Goal: Information Seeking & Learning: Check status

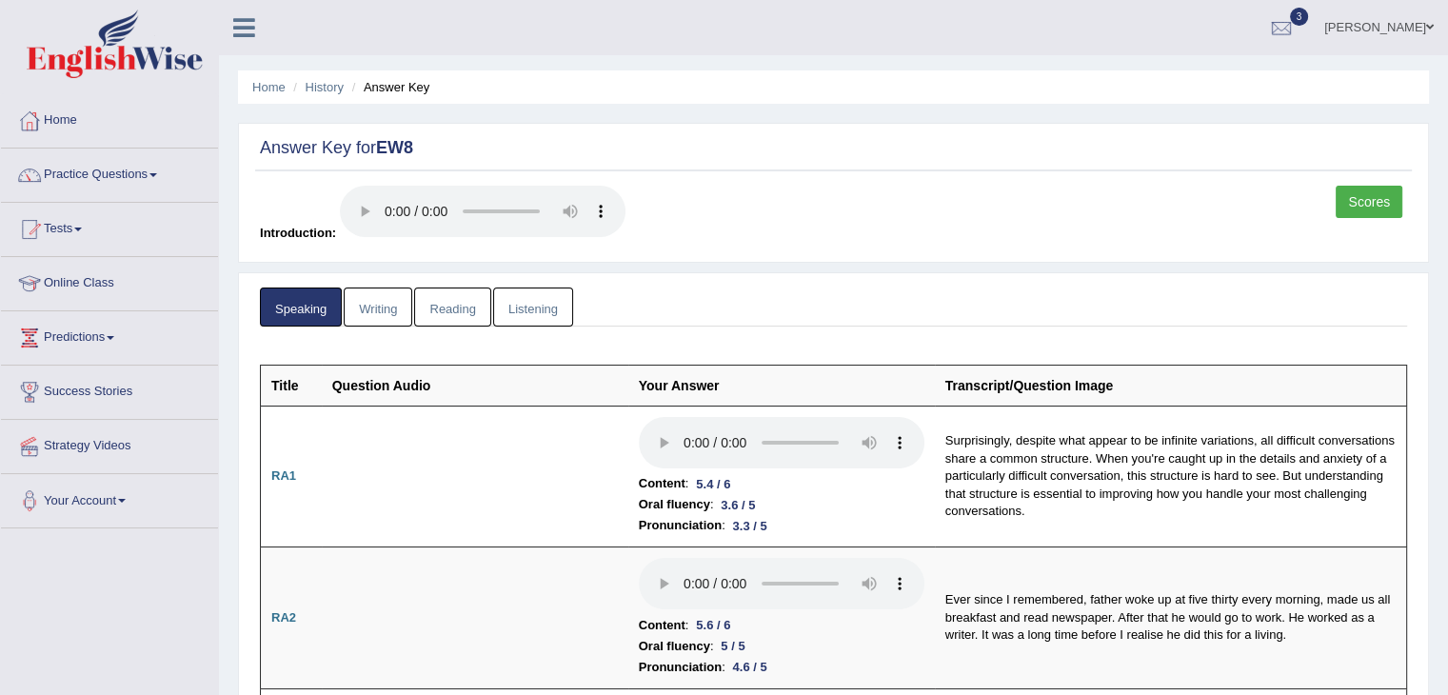
click at [391, 317] on link "Writing" at bounding box center [378, 307] width 69 height 39
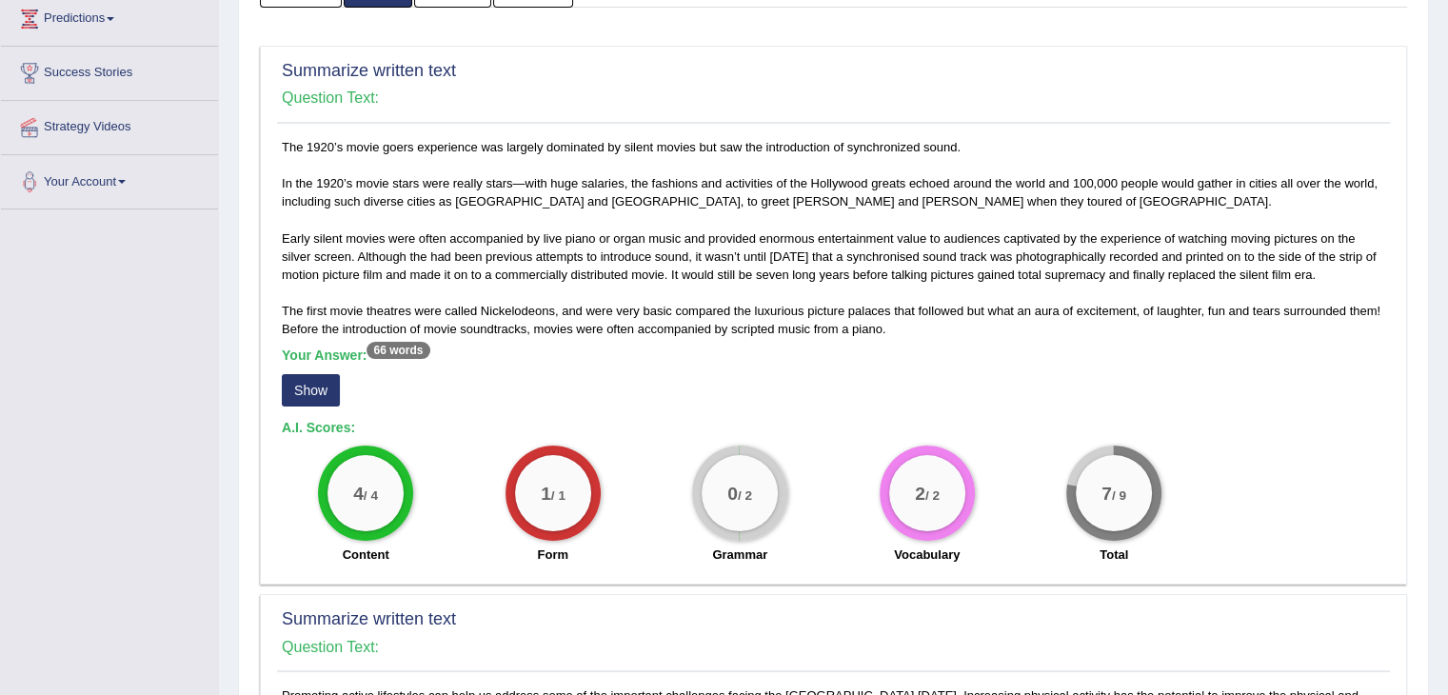
scroll to position [286, 0]
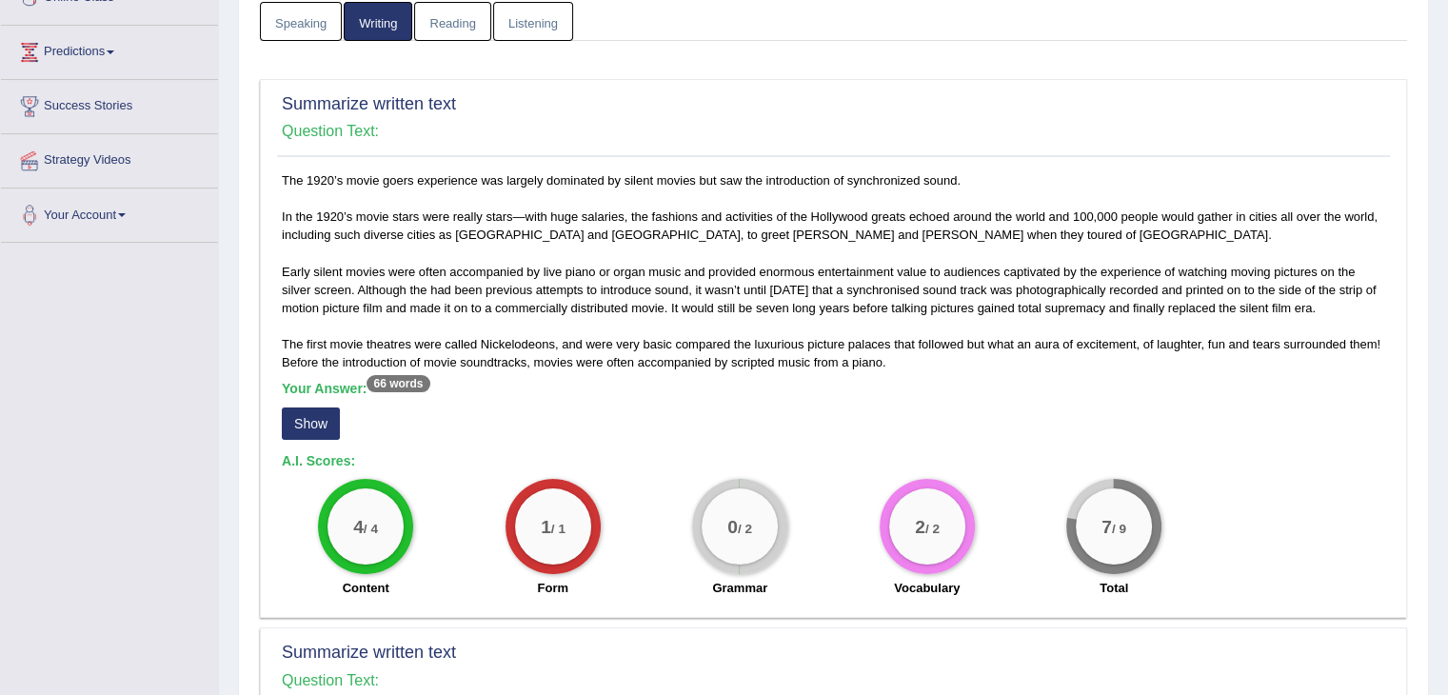
drag, startPoint x: 353, startPoint y: 423, endPoint x: 303, endPoint y: 428, distance: 50.7
click at [344, 423] on div "Your Answer: 66 words Show" at bounding box center [834, 413] width 1104 height 64
click at [303, 428] on button "Show" at bounding box center [311, 424] width 58 height 32
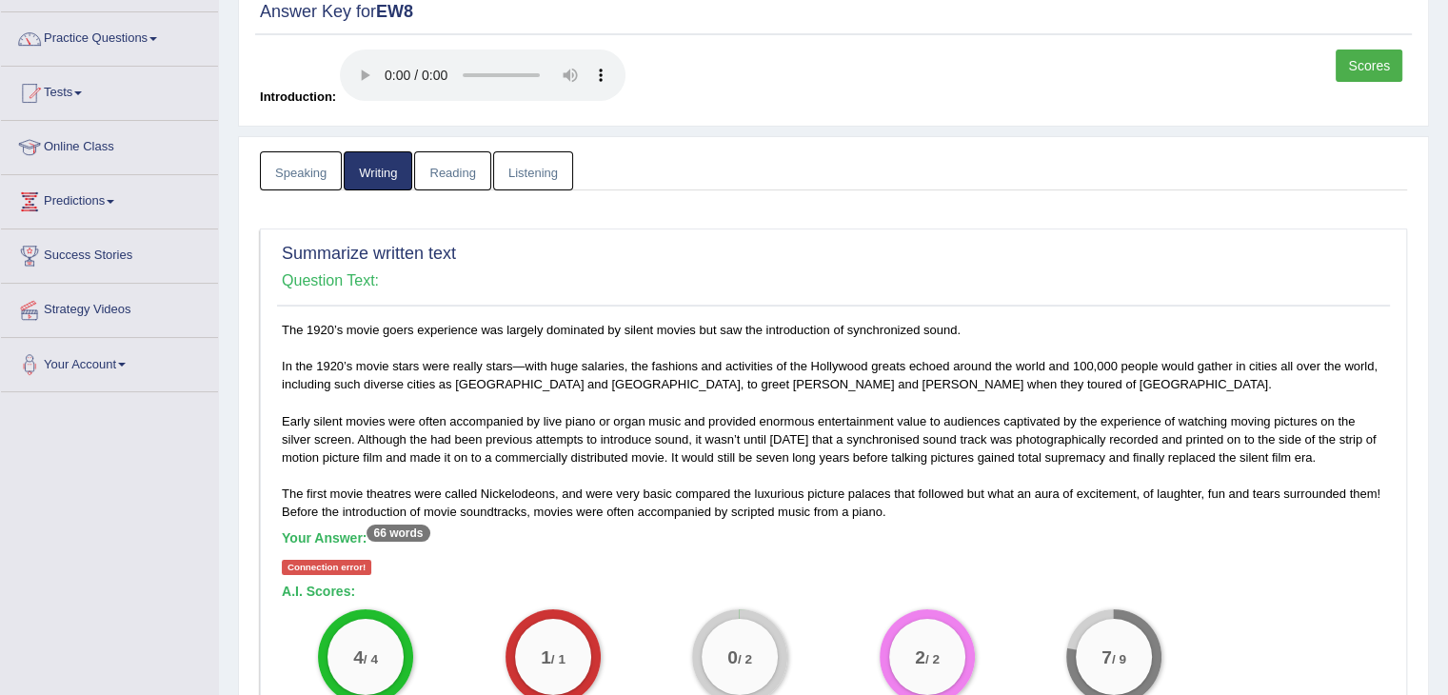
scroll to position [0, 0]
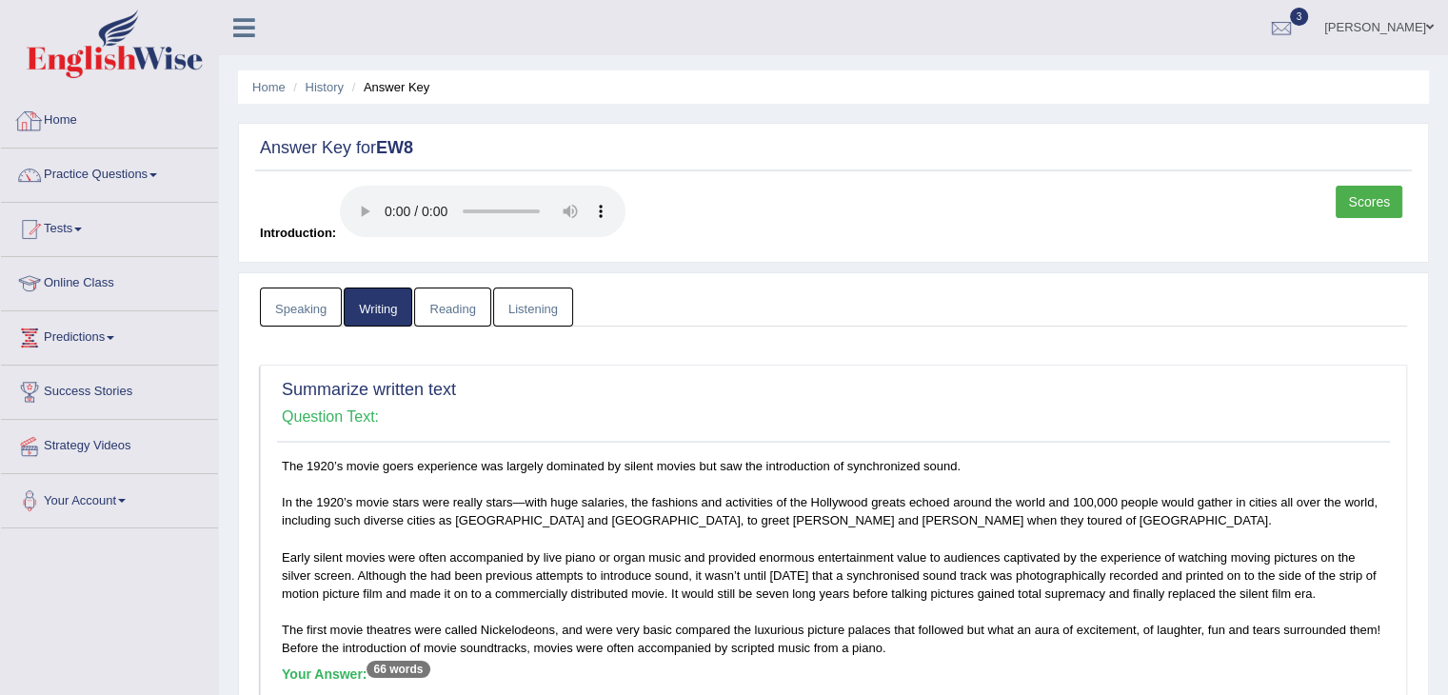
click at [71, 112] on link "Home" at bounding box center [109, 118] width 217 height 48
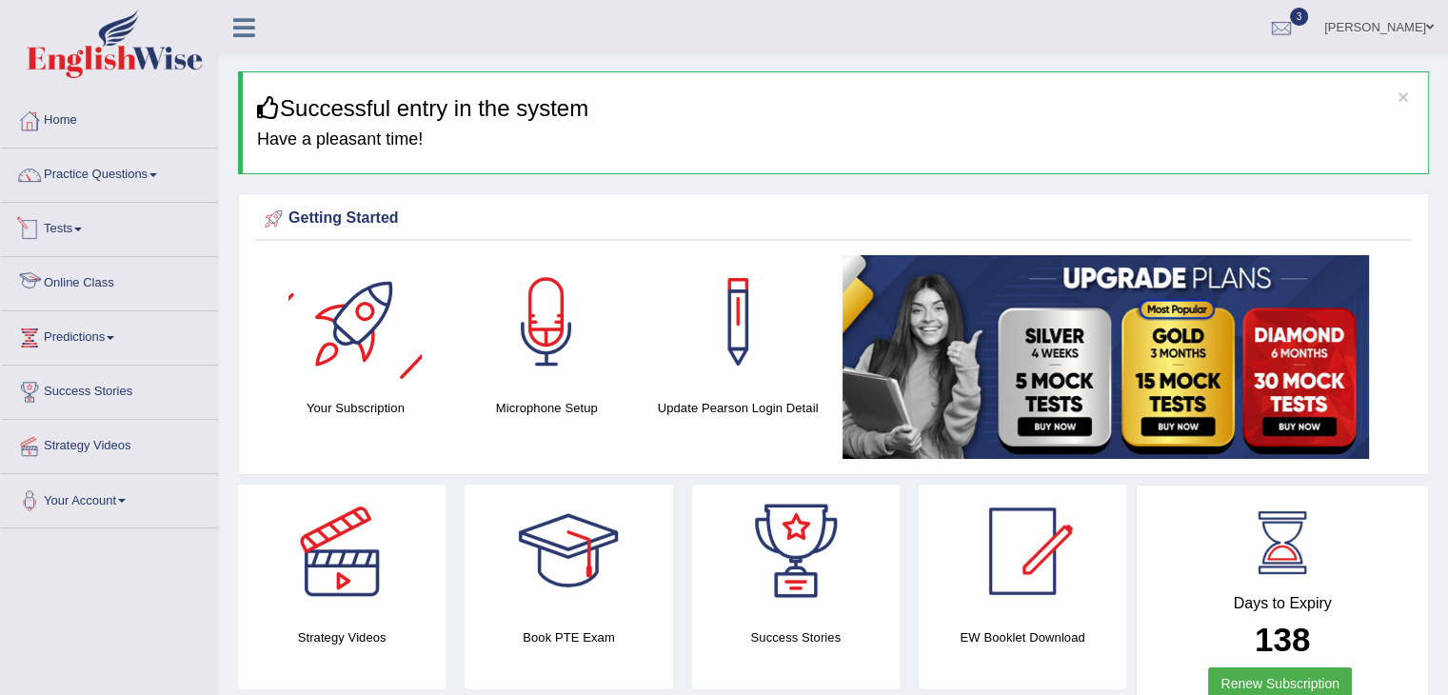
click at [82, 225] on link "Tests" at bounding box center [109, 227] width 217 height 48
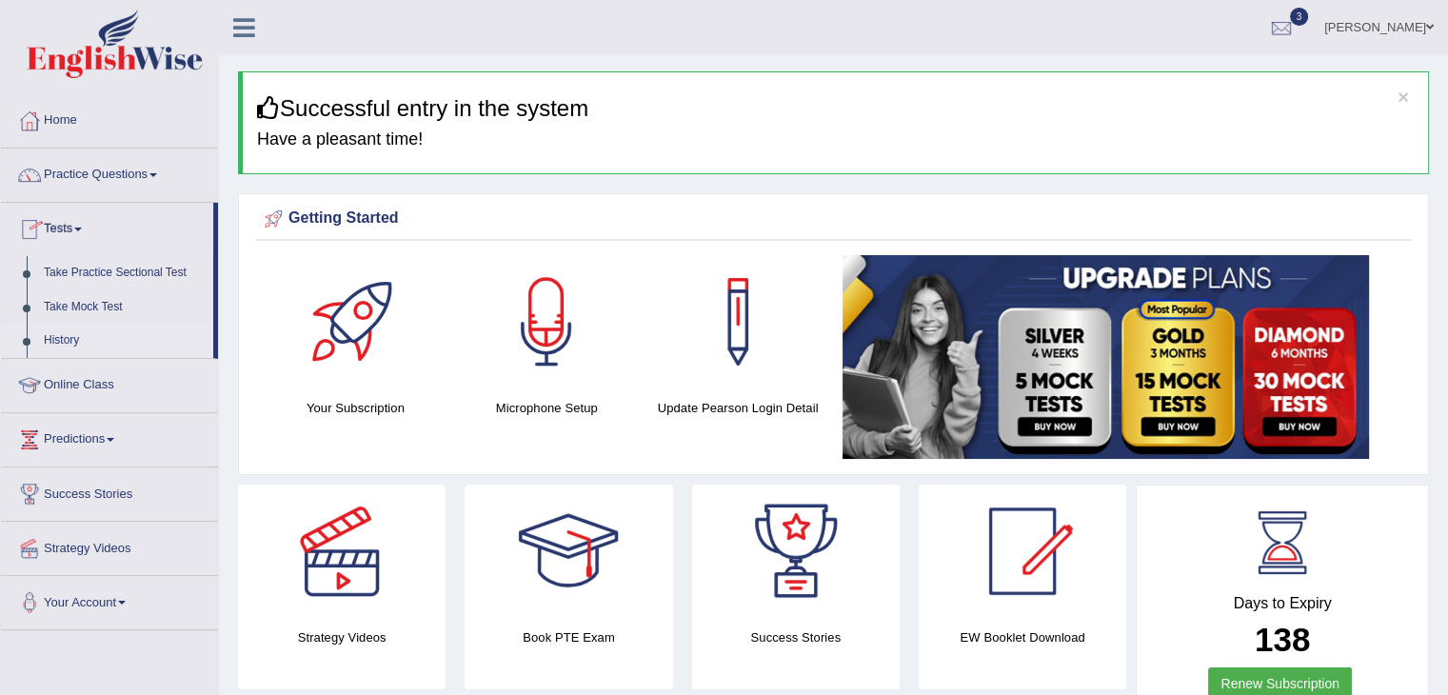
click at [67, 338] on link "History" at bounding box center [124, 341] width 178 height 34
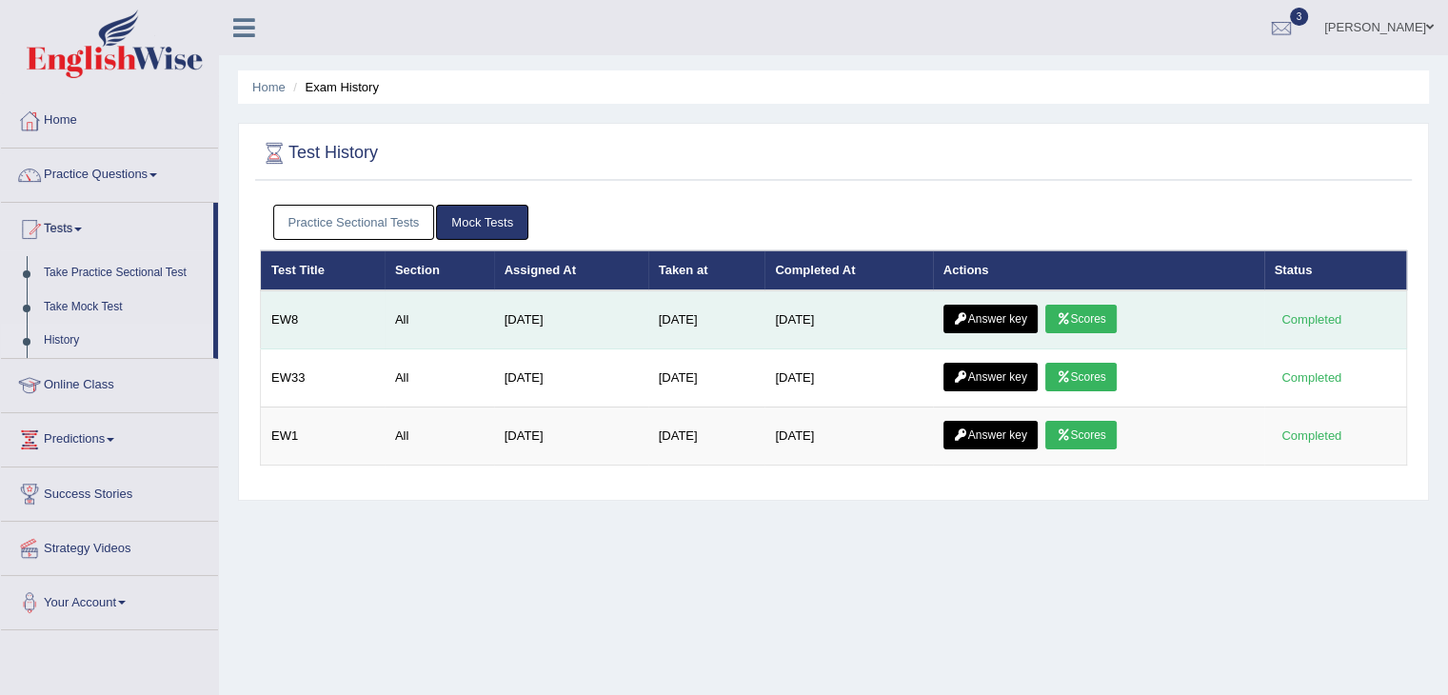
click at [1082, 313] on link "Scores" at bounding box center [1081, 319] width 70 height 29
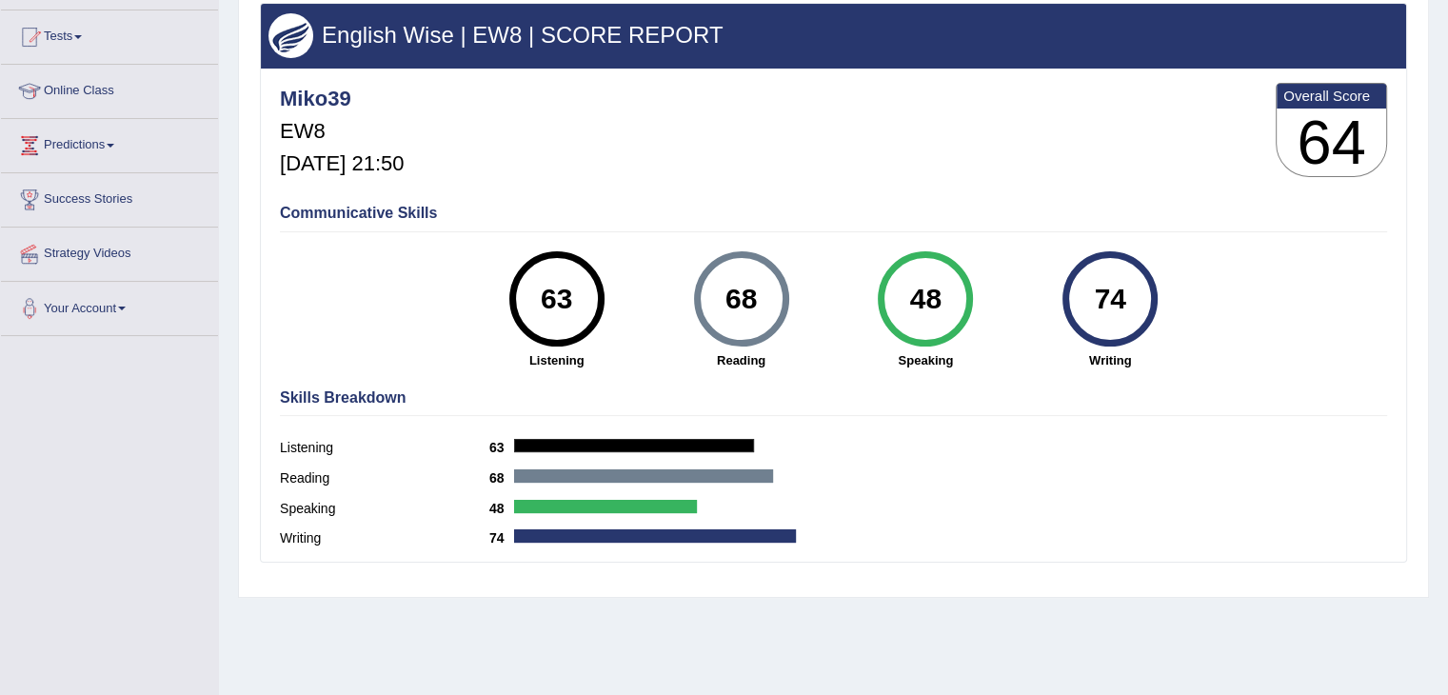
scroll to position [19, 0]
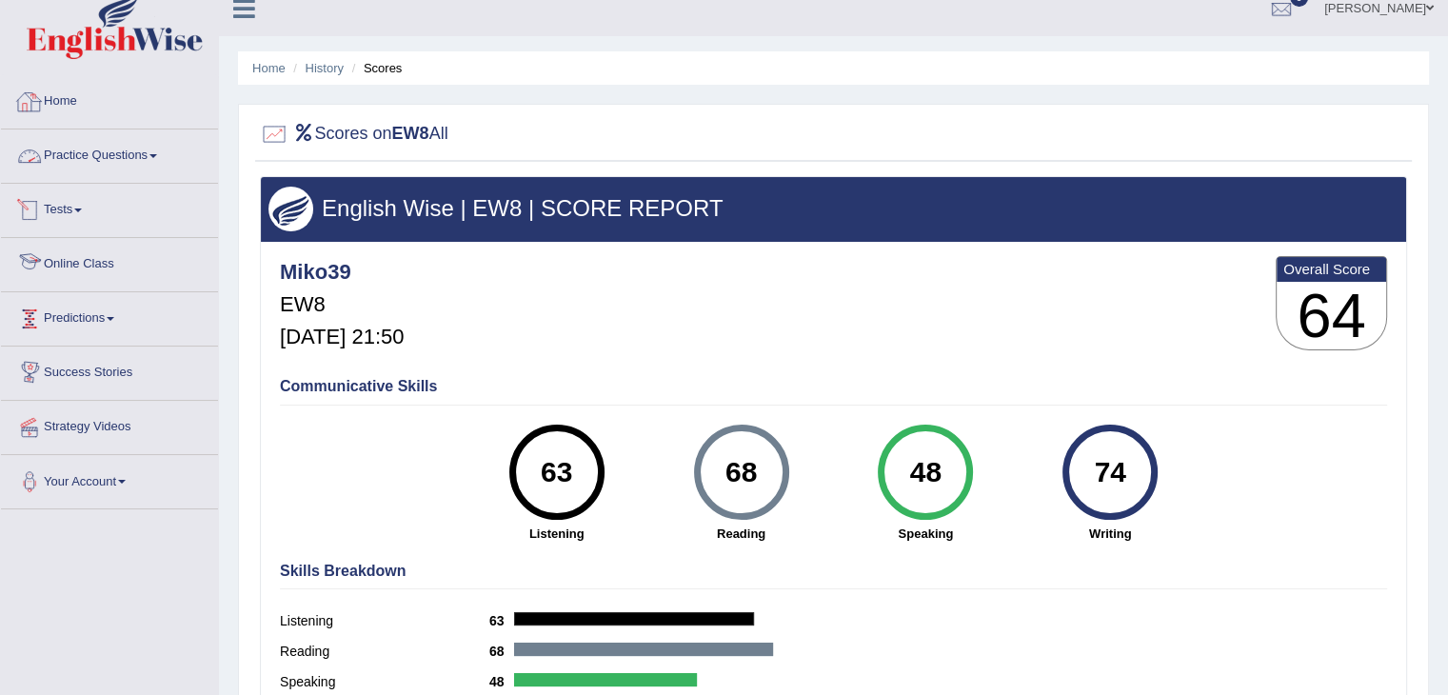
click at [72, 110] on link "Home" at bounding box center [109, 99] width 217 height 48
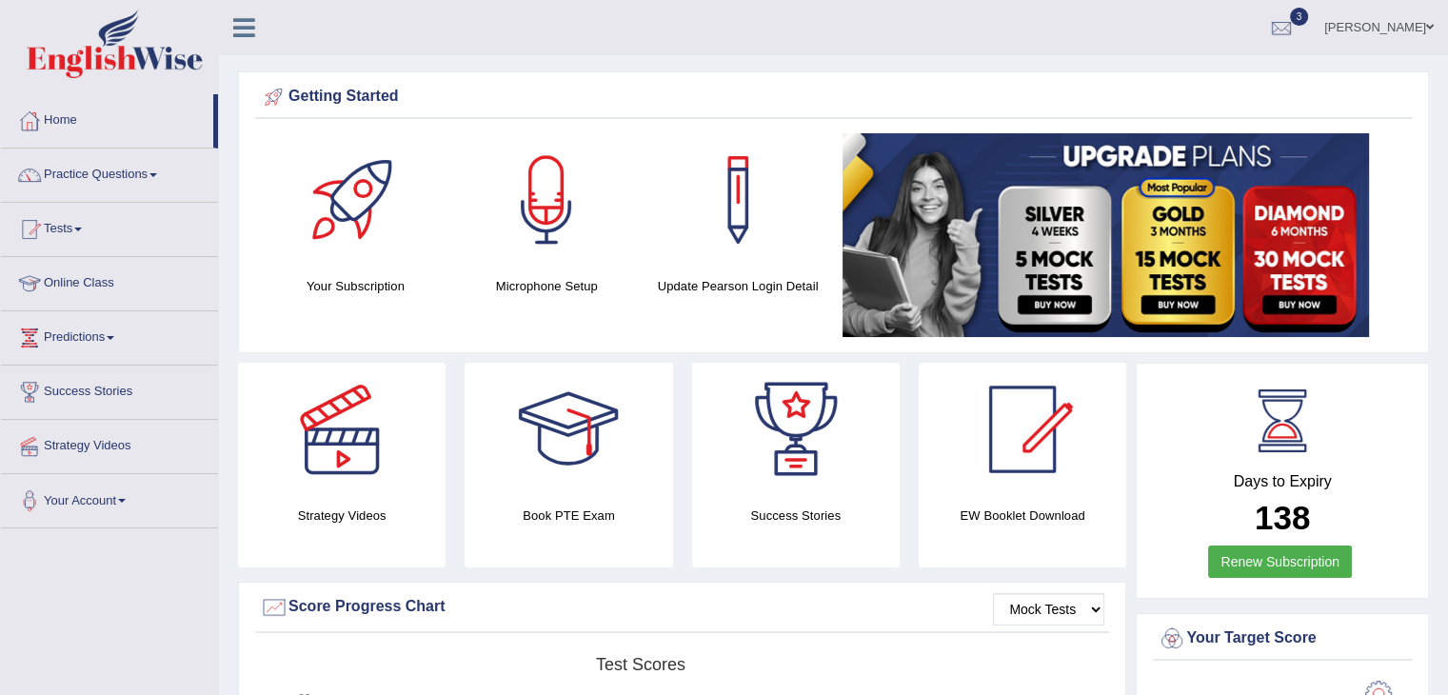
click at [168, 175] on link "Practice Questions" at bounding box center [109, 173] width 217 height 48
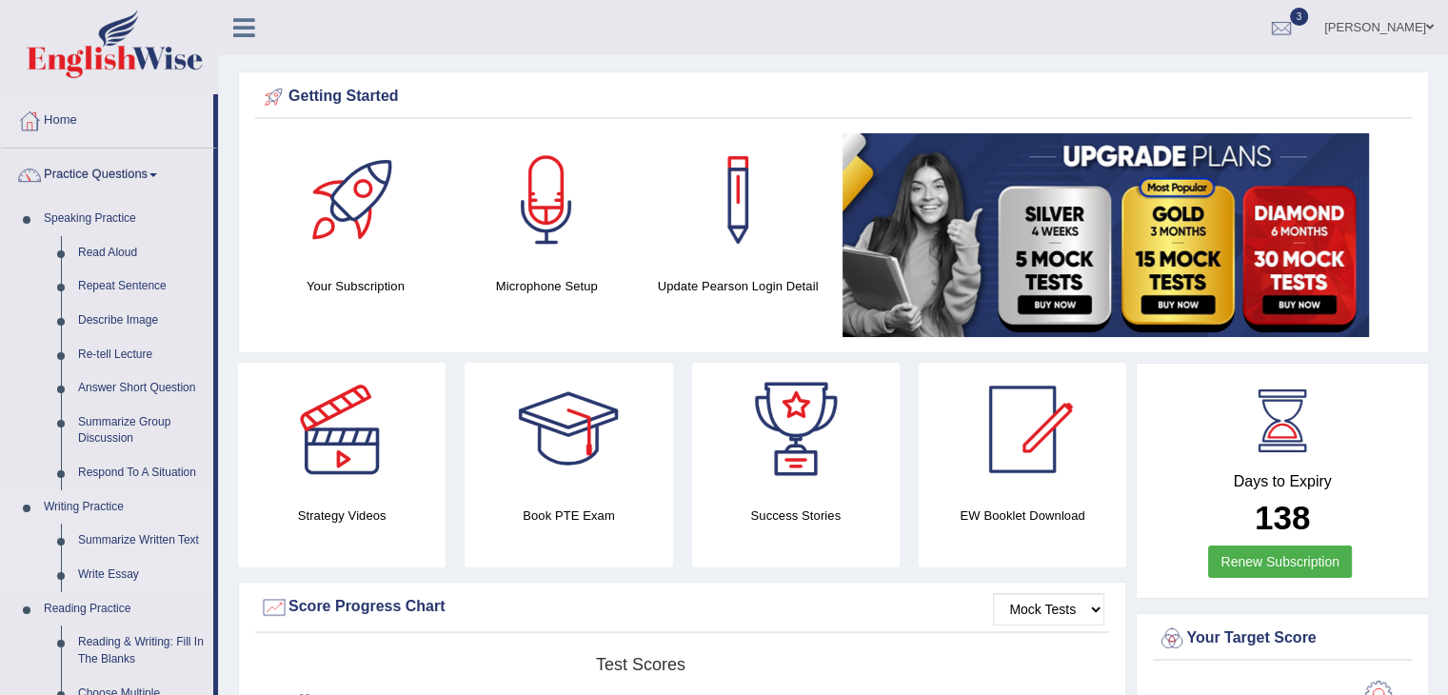
click at [114, 570] on link "Write Essay" at bounding box center [142, 575] width 144 height 34
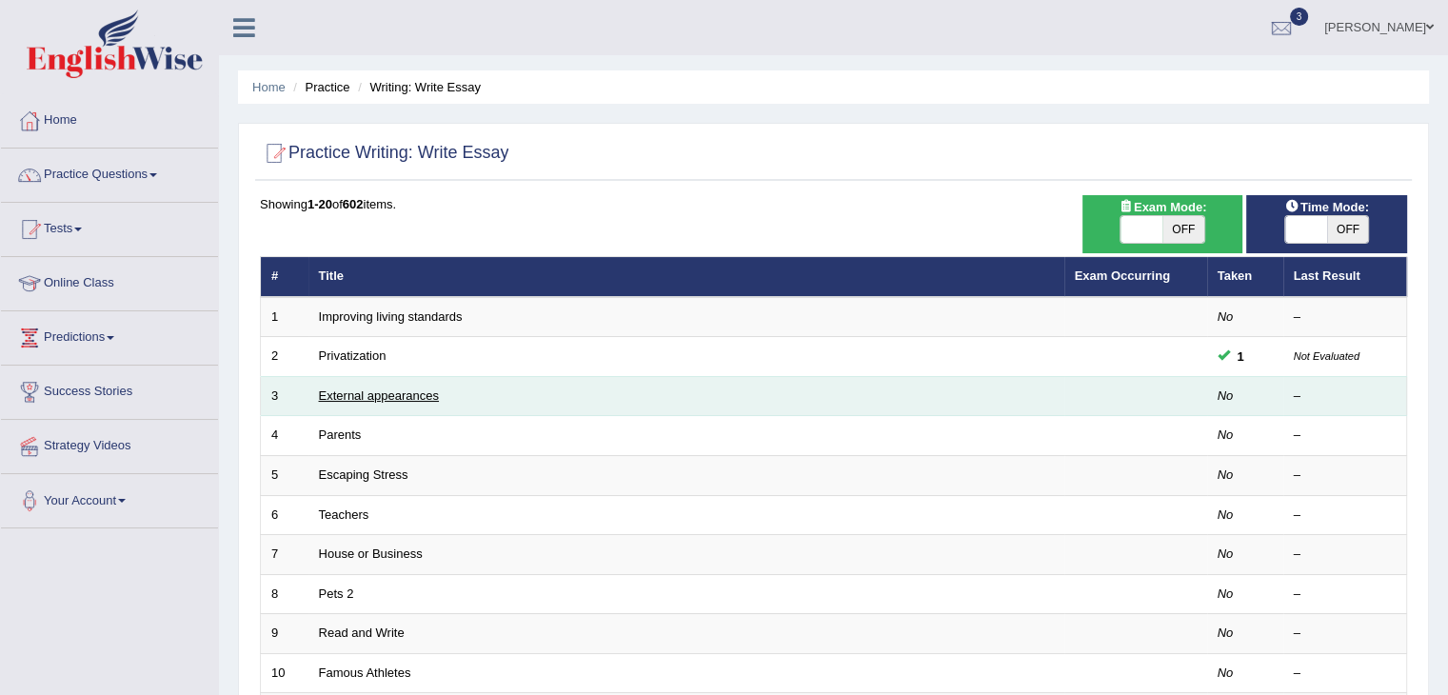
click at [401, 392] on link "External appearances" at bounding box center [379, 396] width 120 height 14
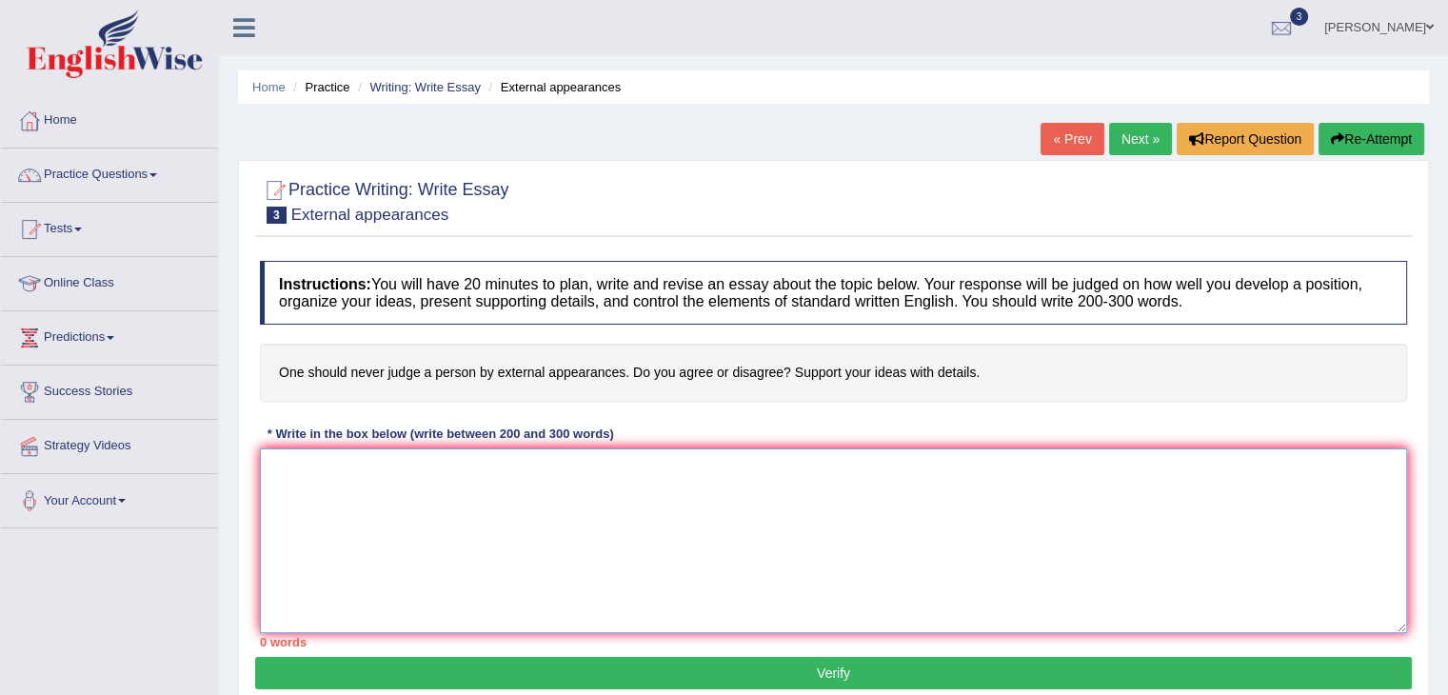
click at [610, 497] on textarea at bounding box center [833, 541] width 1147 height 185
click at [456, 492] on textarea at bounding box center [833, 541] width 1147 height 185
click at [371, 368] on h4 "One should never judge a person by external appearances. Do you agree or disagr…" at bounding box center [833, 373] width 1147 height 58
drag, startPoint x: 278, startPoint y: 369, endPoint x: 652, endPoint y: 351, distance: 374.6
click at [608, 363] on h4 "One should never judge a person by external appearances. Do you agree or disagr…" at bounding box center [833, 373] width 1147 height 58
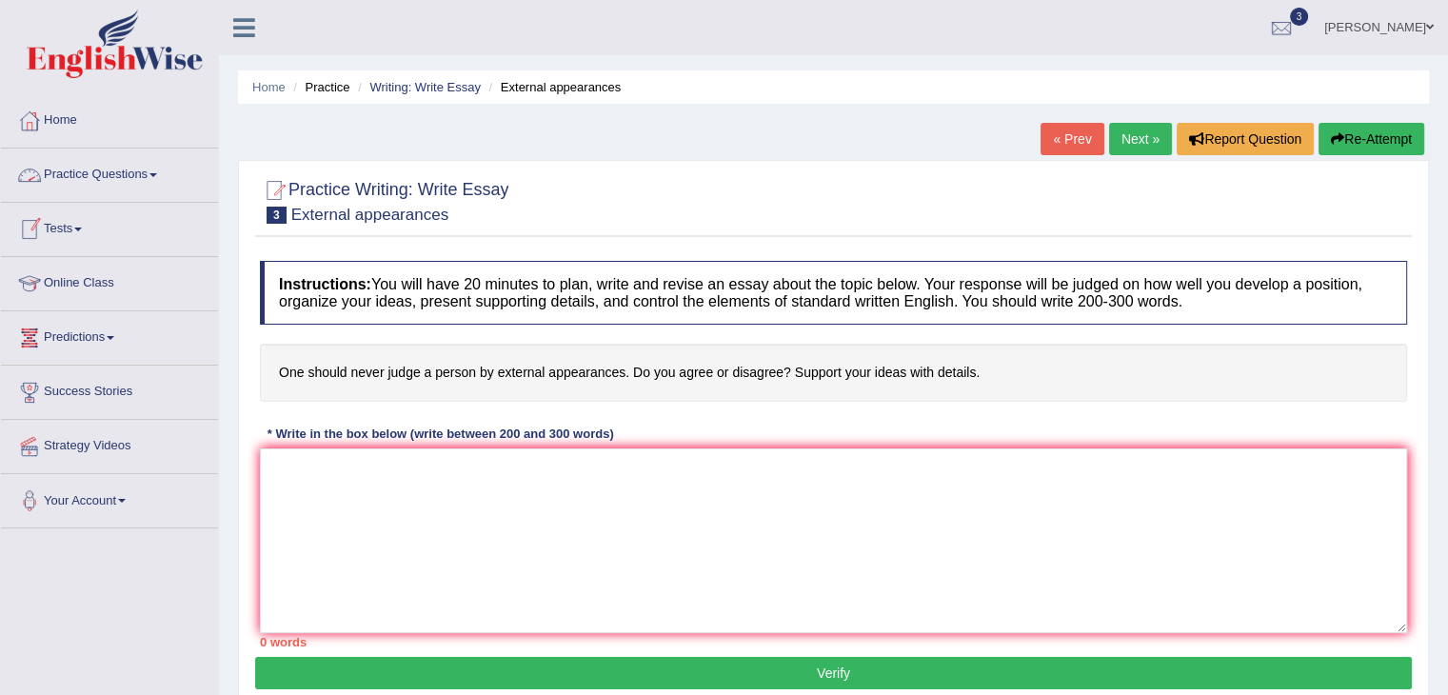
click at [151, 179] on link "Practice Questions" at bounding box center [109, 173] width 217 height 48
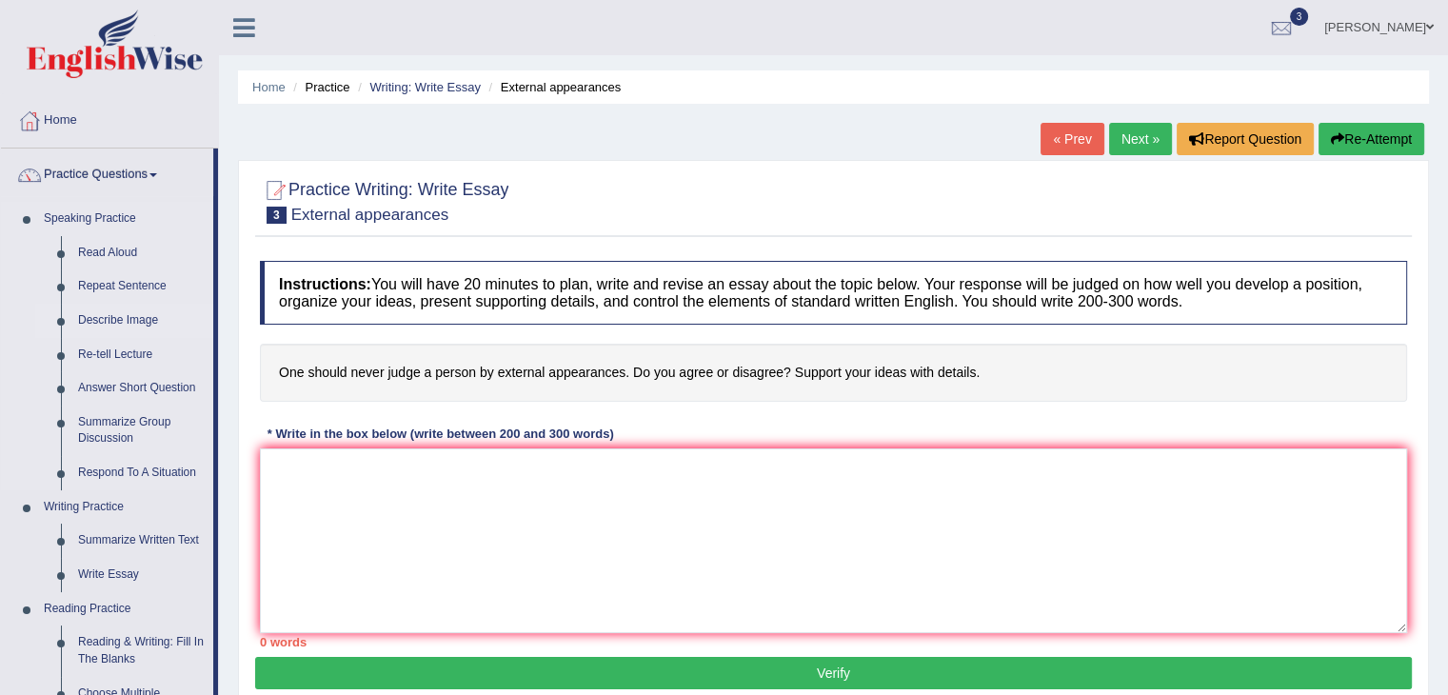
click at [139, 323] on link "Describe Image" at bounding box center [142, 321] width 144 height 34
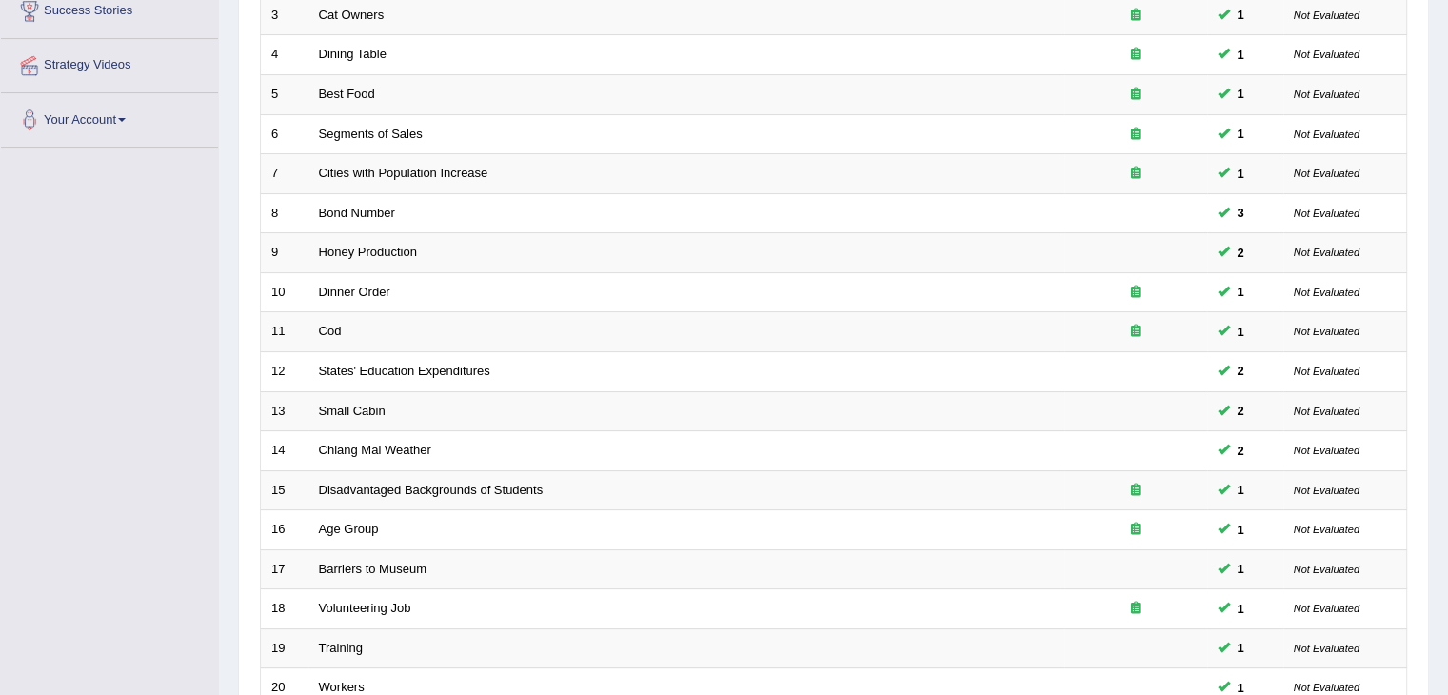
scroll to position [560, 0]
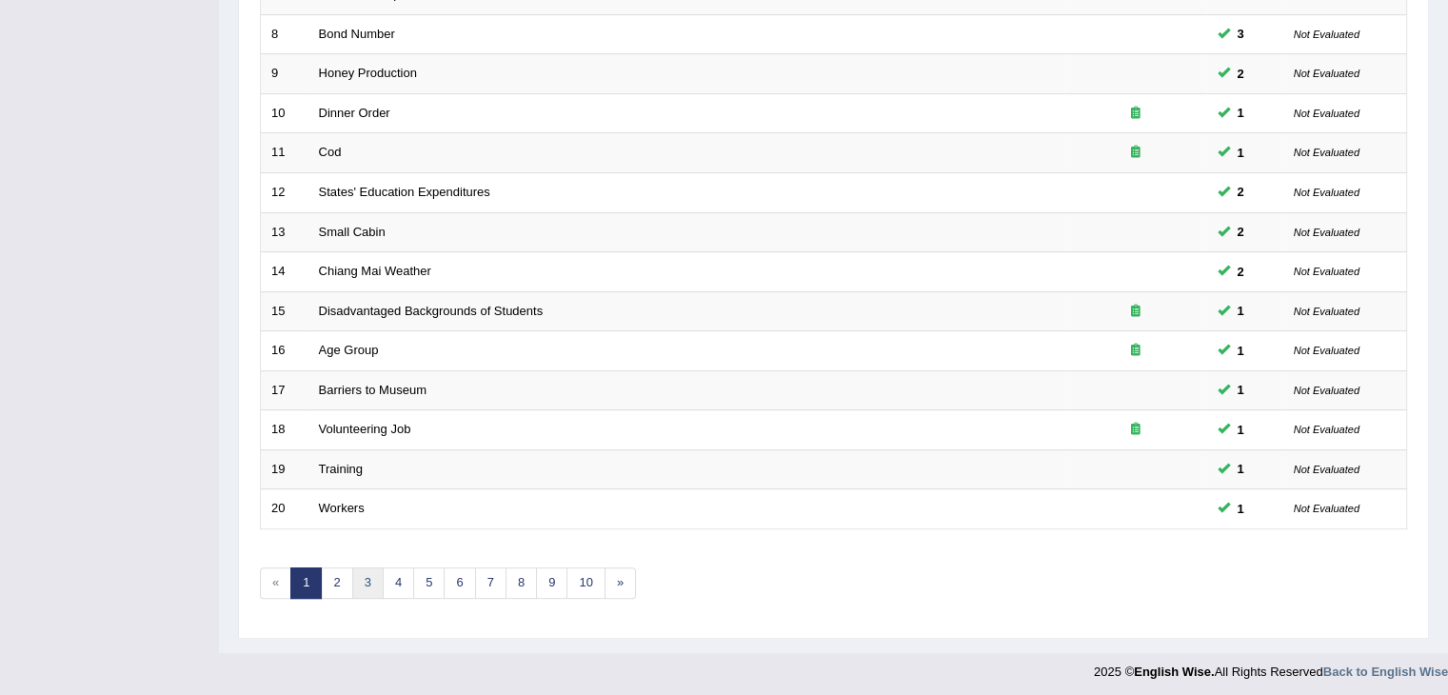
click at [365, 575] on link "3" at bounding box center [367, 583] width 31 height 31
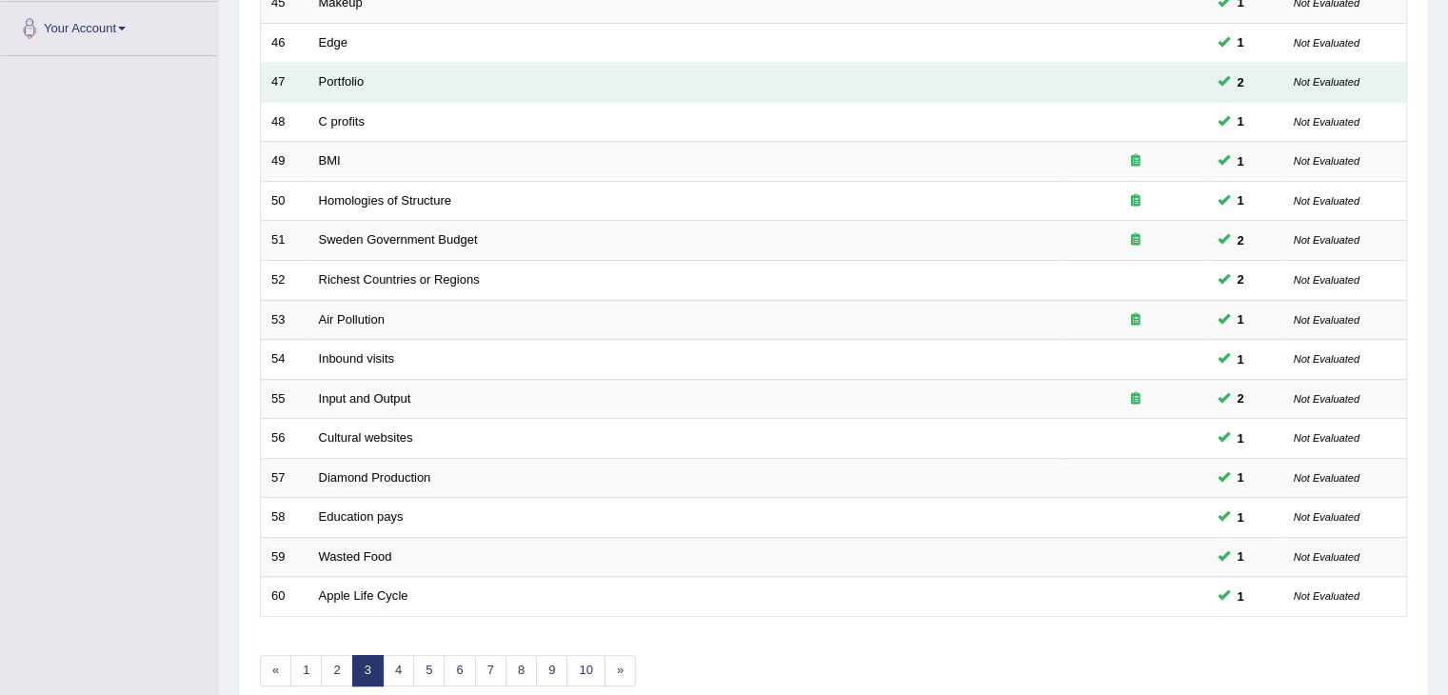
scroll to position [560, 0]
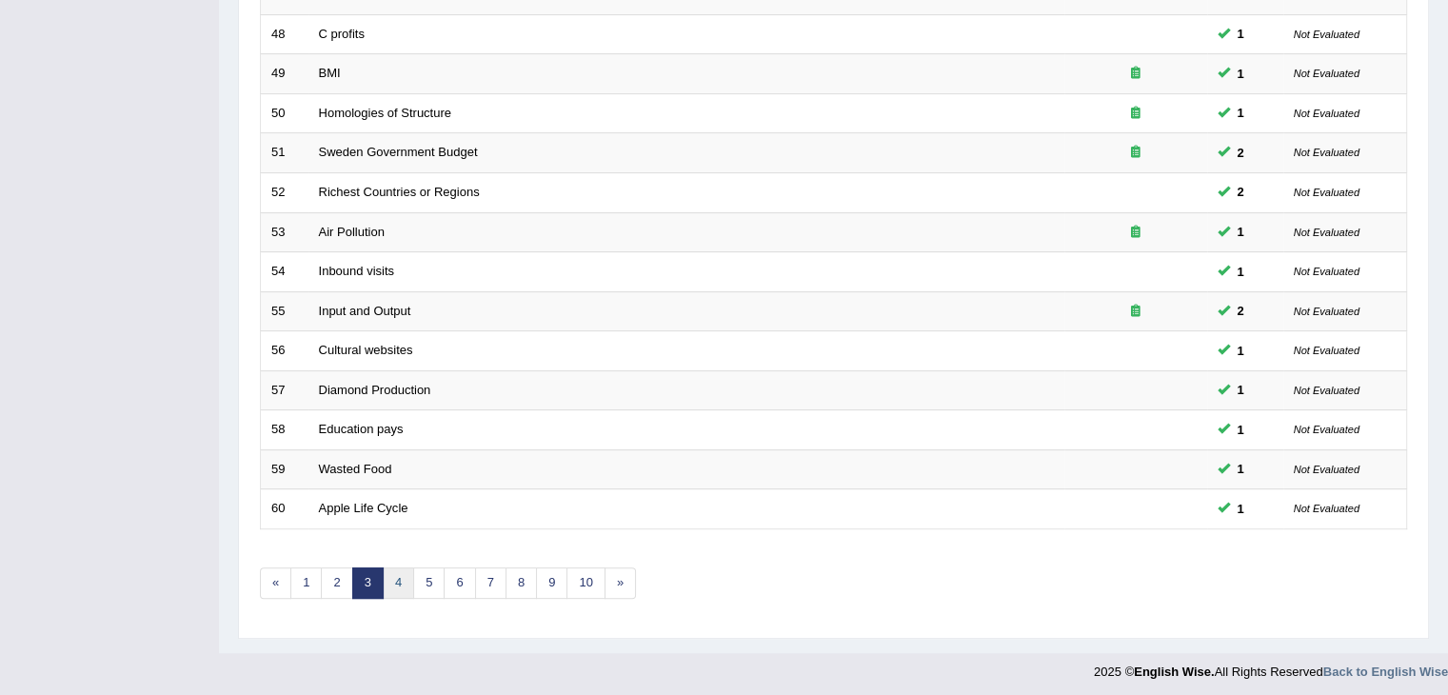
click at [397, 578] on link "4" at bounding box center [398, 583] width 31 height 31
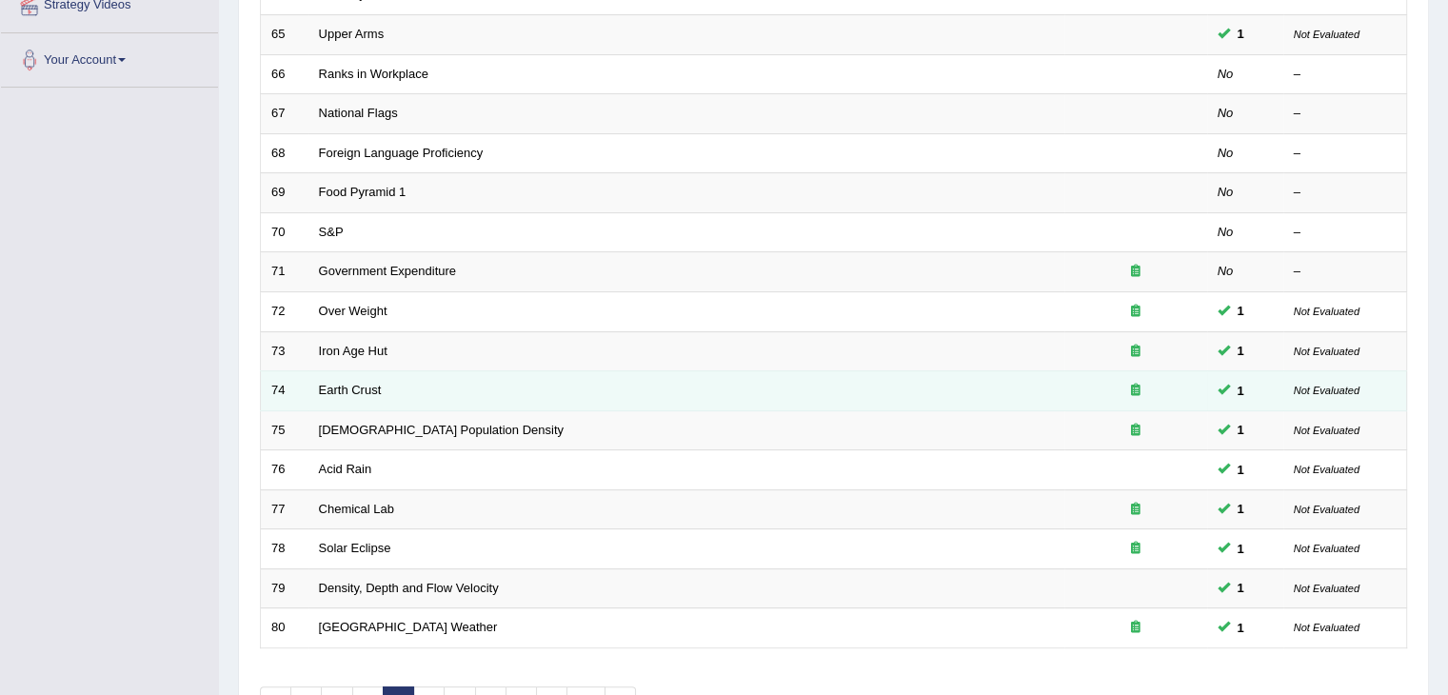
scroll to position [560, 0]
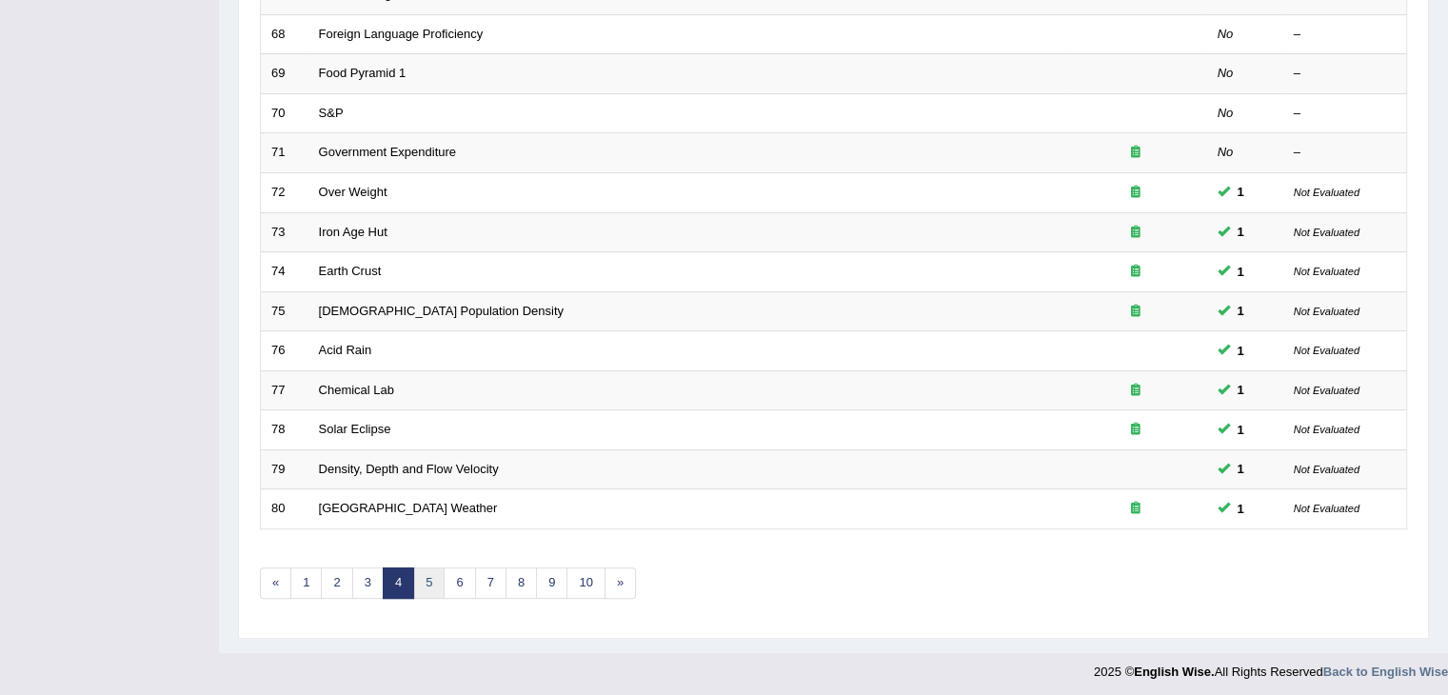
click at [437, 573] on link "5" at bounding box center [428, 583] width 31 height 31
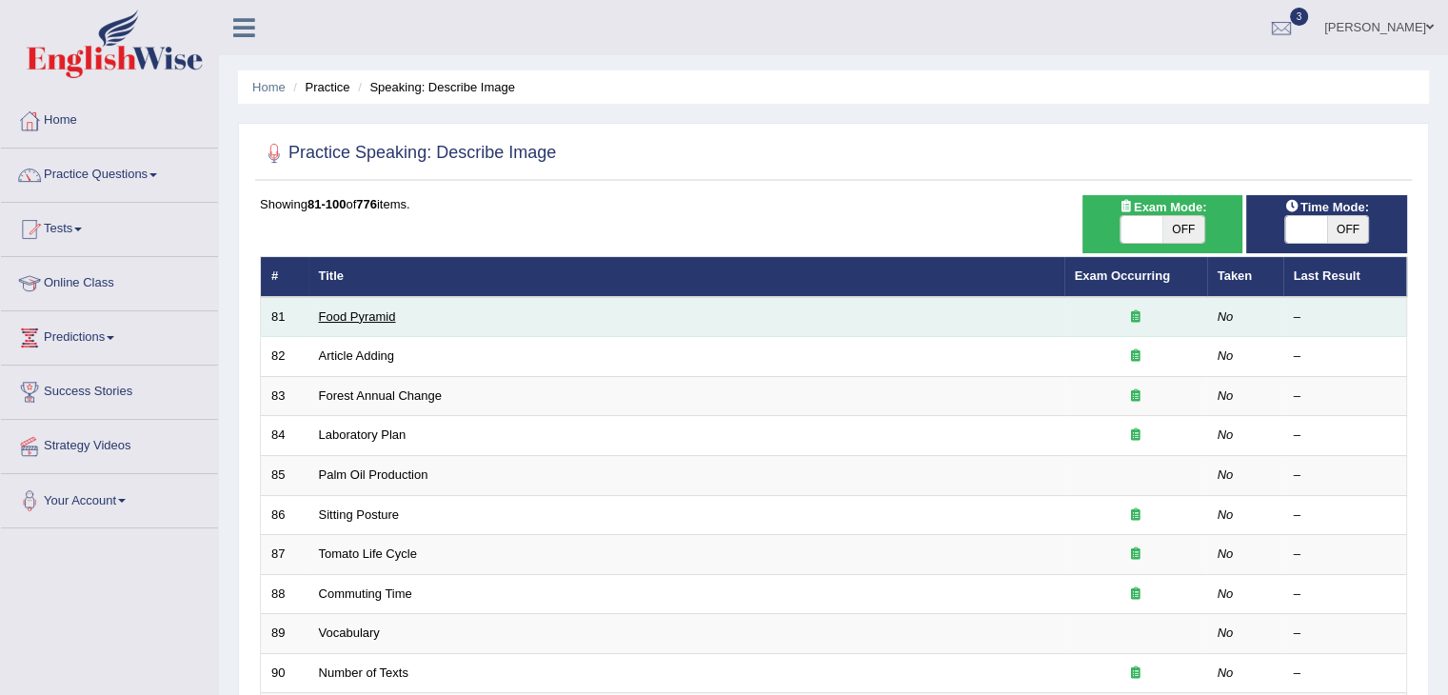
click at [372, 319] on link "Food Pyramid" at bounding box center [357, 316] width 77 height 14
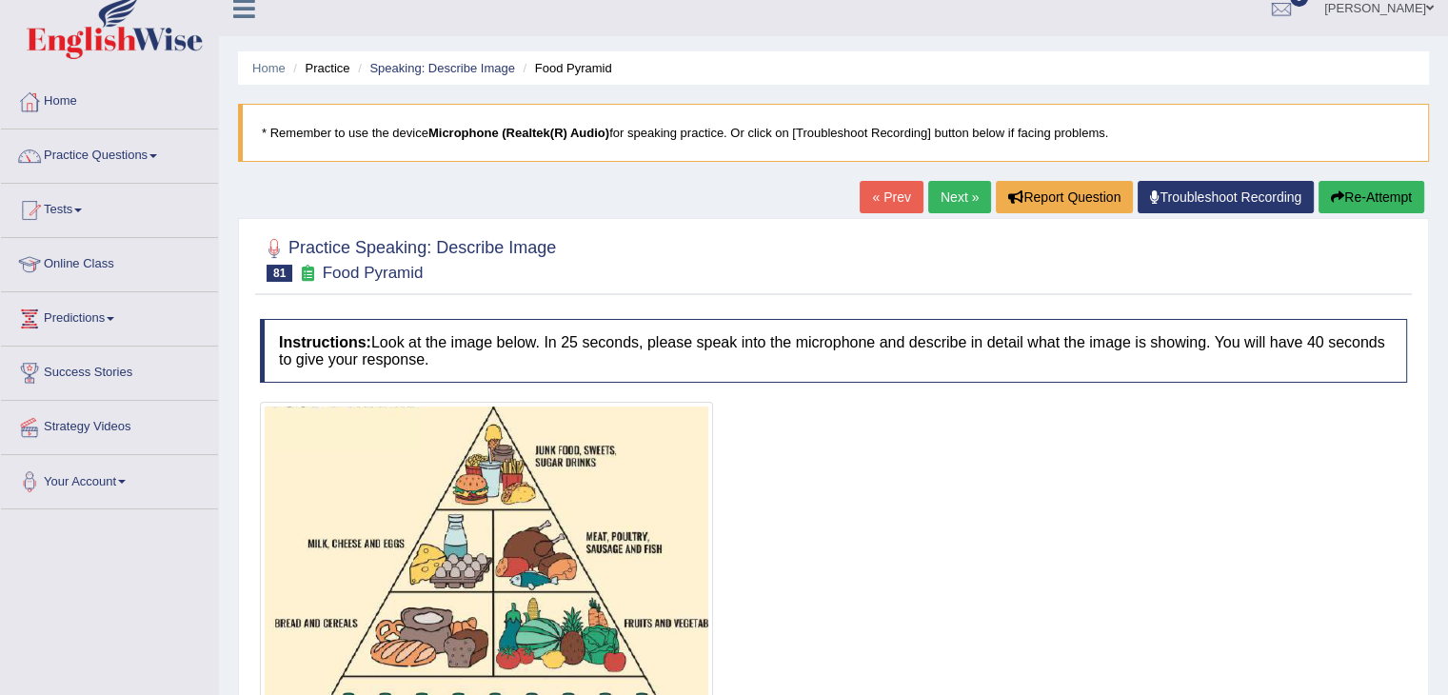
scroll to position [114, 0]
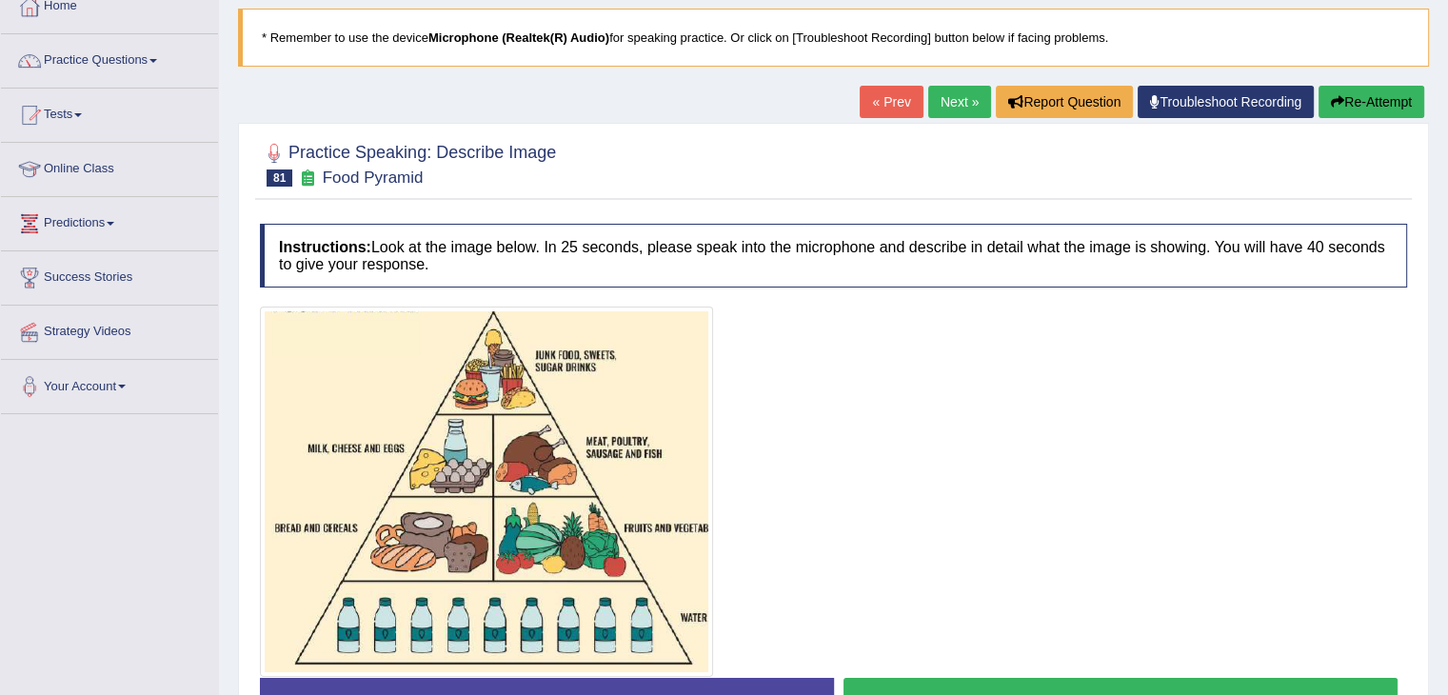
click at [99, 165] on link "Online Class" at bounding box center [109, 167] width 217 height 48
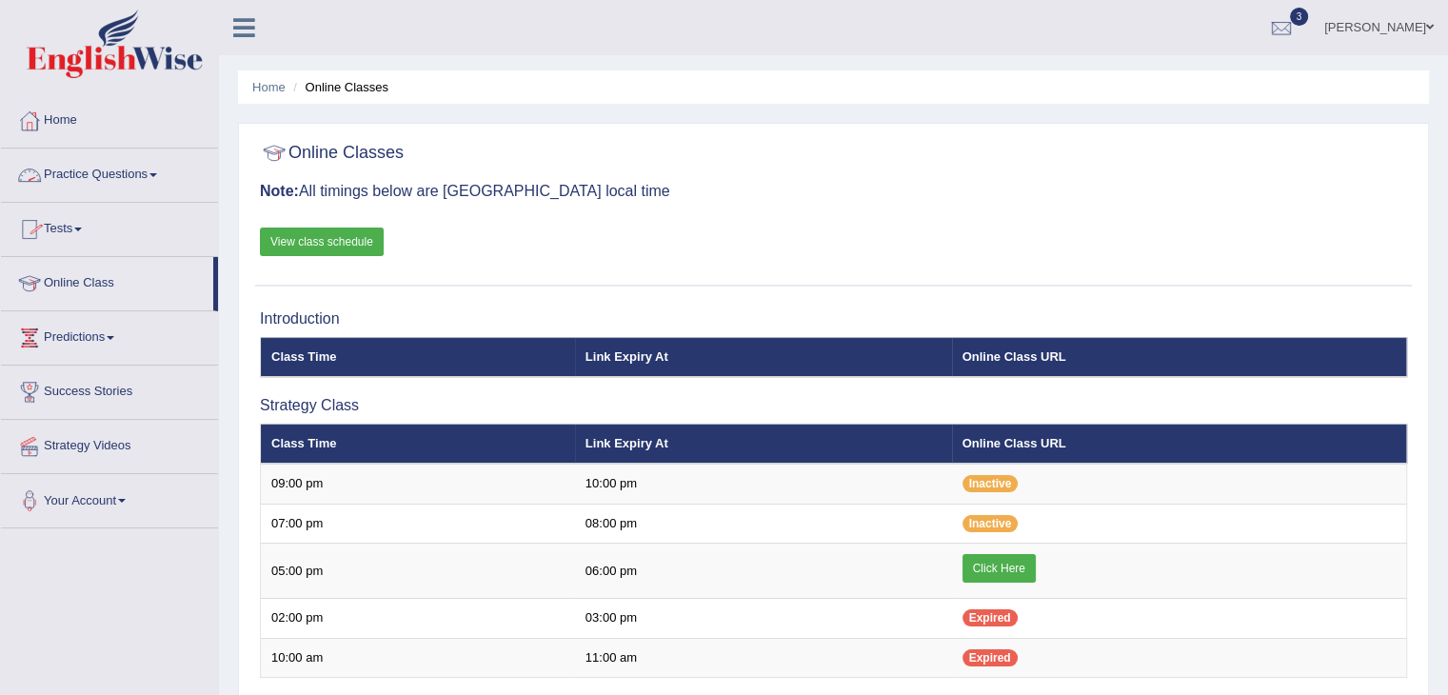
click at [72, 229] on link "Tests" at bounding box center [109, 227] width 217 height 48
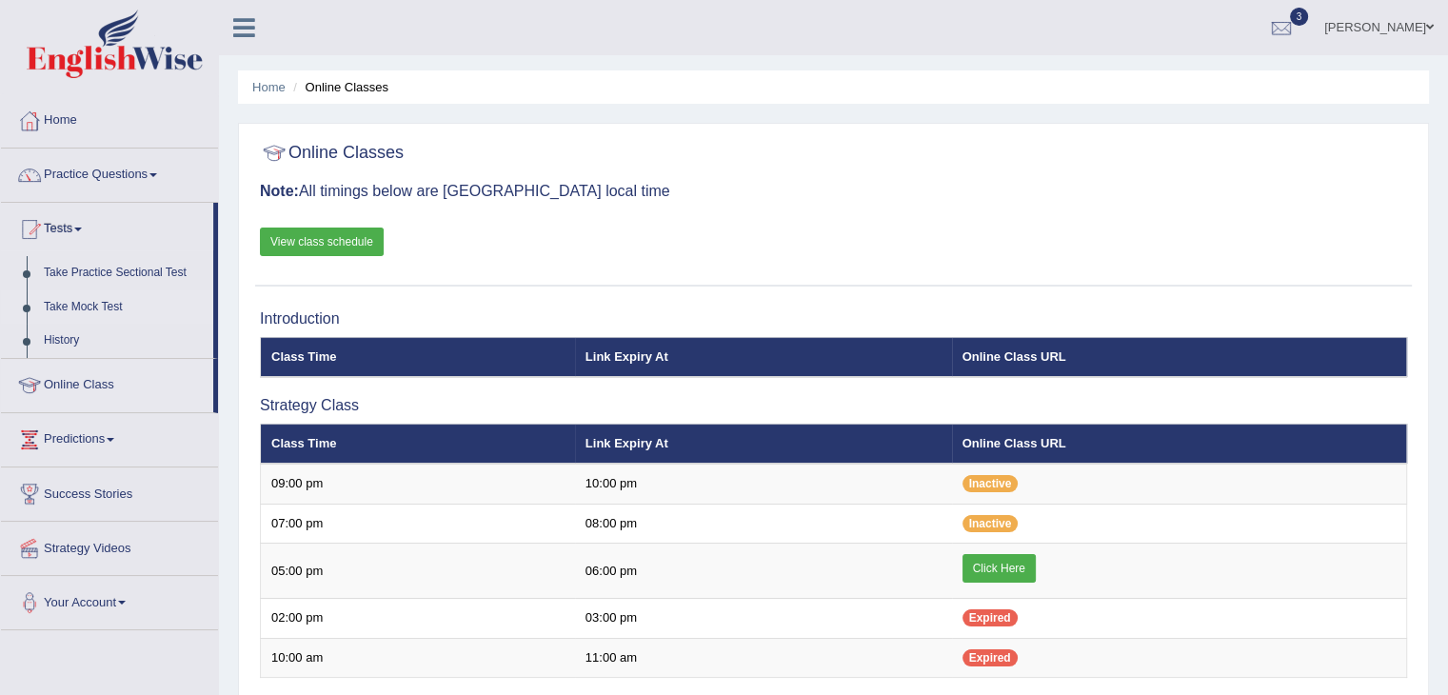
click at [102, 308] on link "Take Mock Test" at bounding box center [124, 307] width 178 height 34
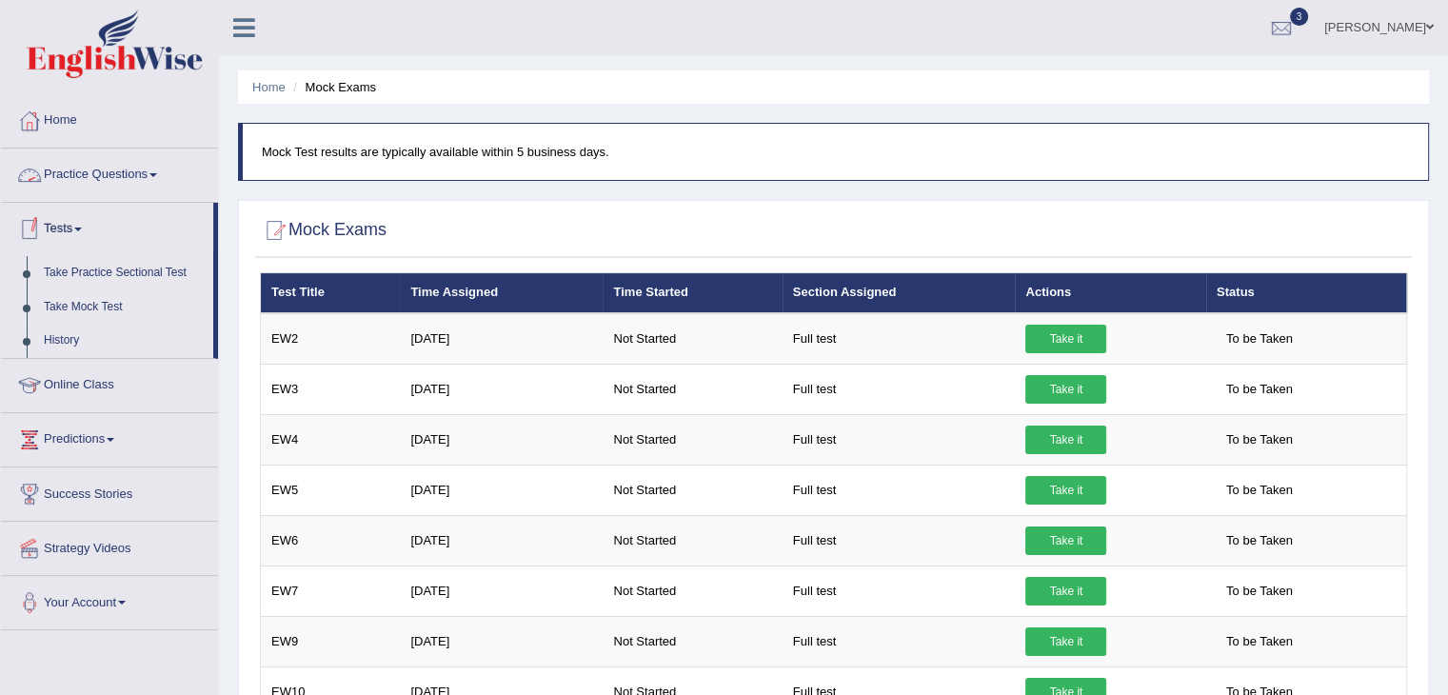
click at [69, 336] on link "History" at bounding box center [124, 341] width 178 height 34
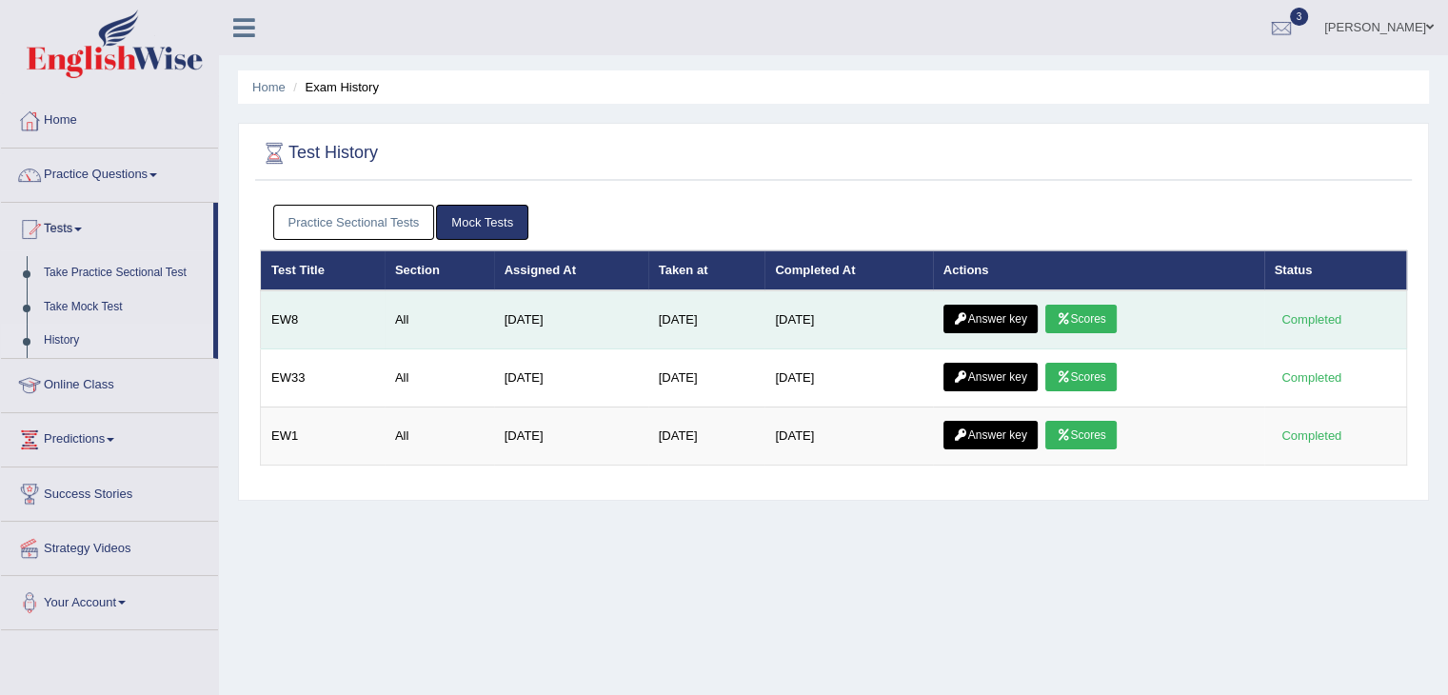
click at [1070, 317] on icon at bounding box center [1063, 318] width 14 height 11
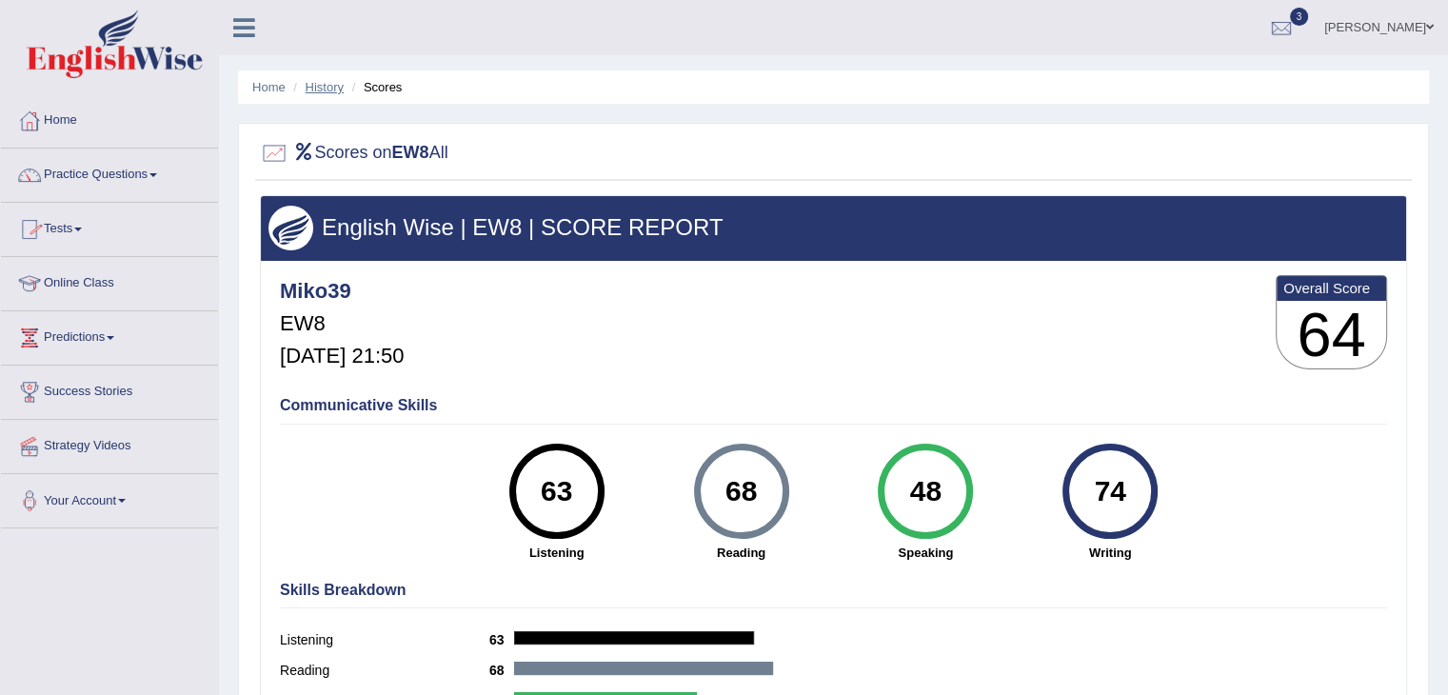
click at [320, 88] on link "History" at bounding box center [325, 87] width 38 height 14
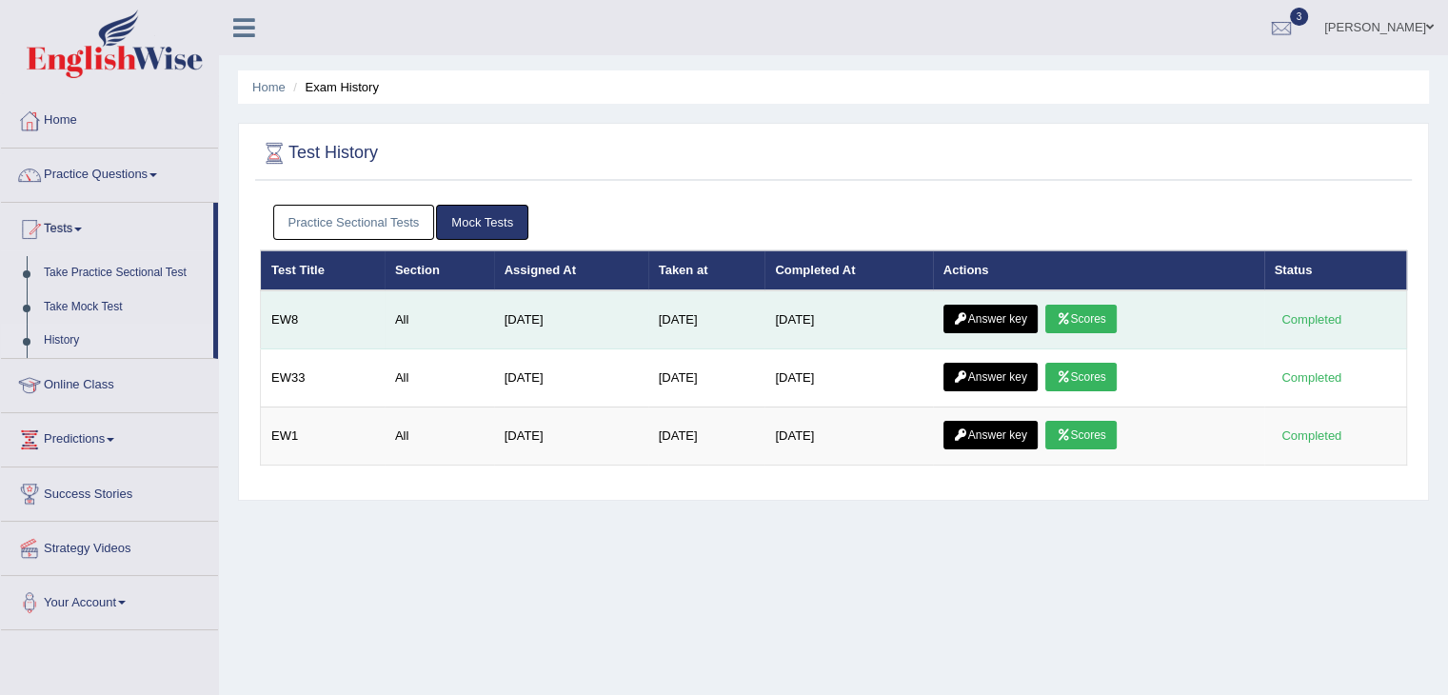
click at [1014, 326] on link "Answer key" at bounding box center [991, 319] width 94 height 29
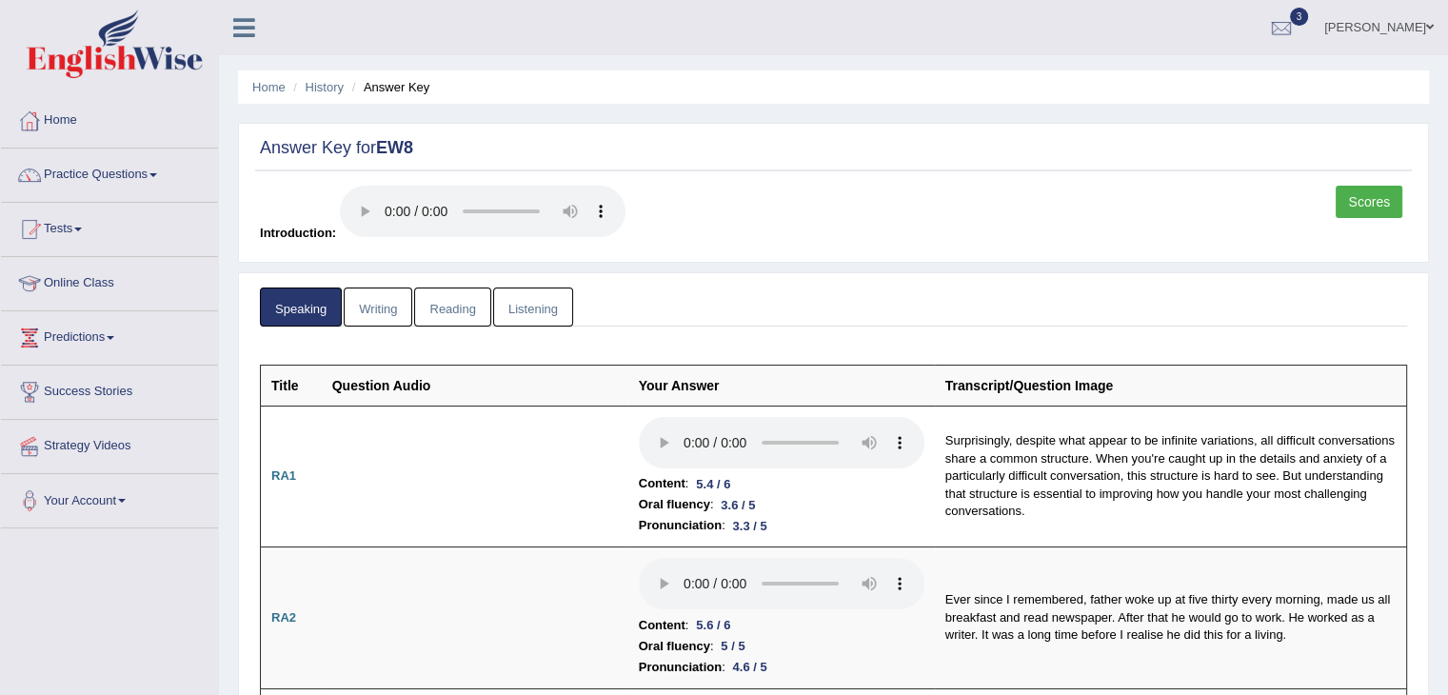
click at [386, 310] on link "Writing" at bounding box center [378, 307] width 69 height 39
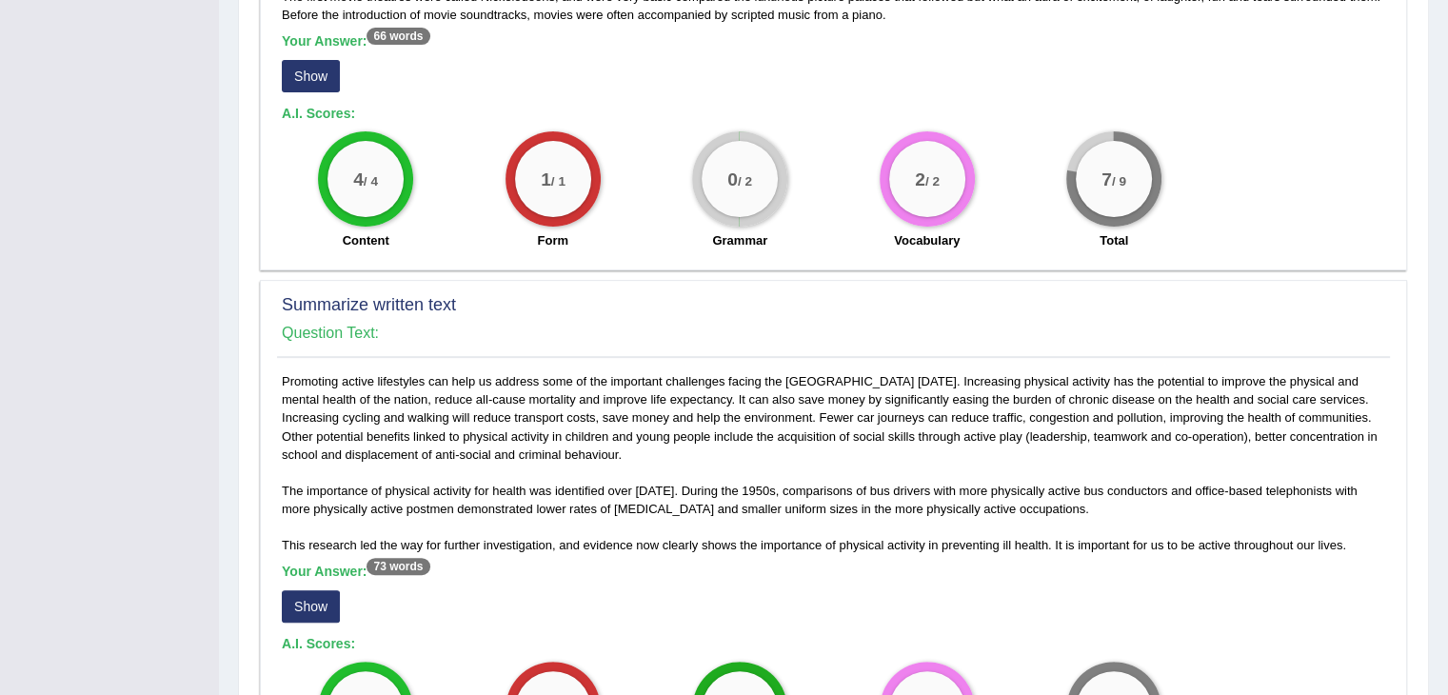
scroll to position [476, 0]
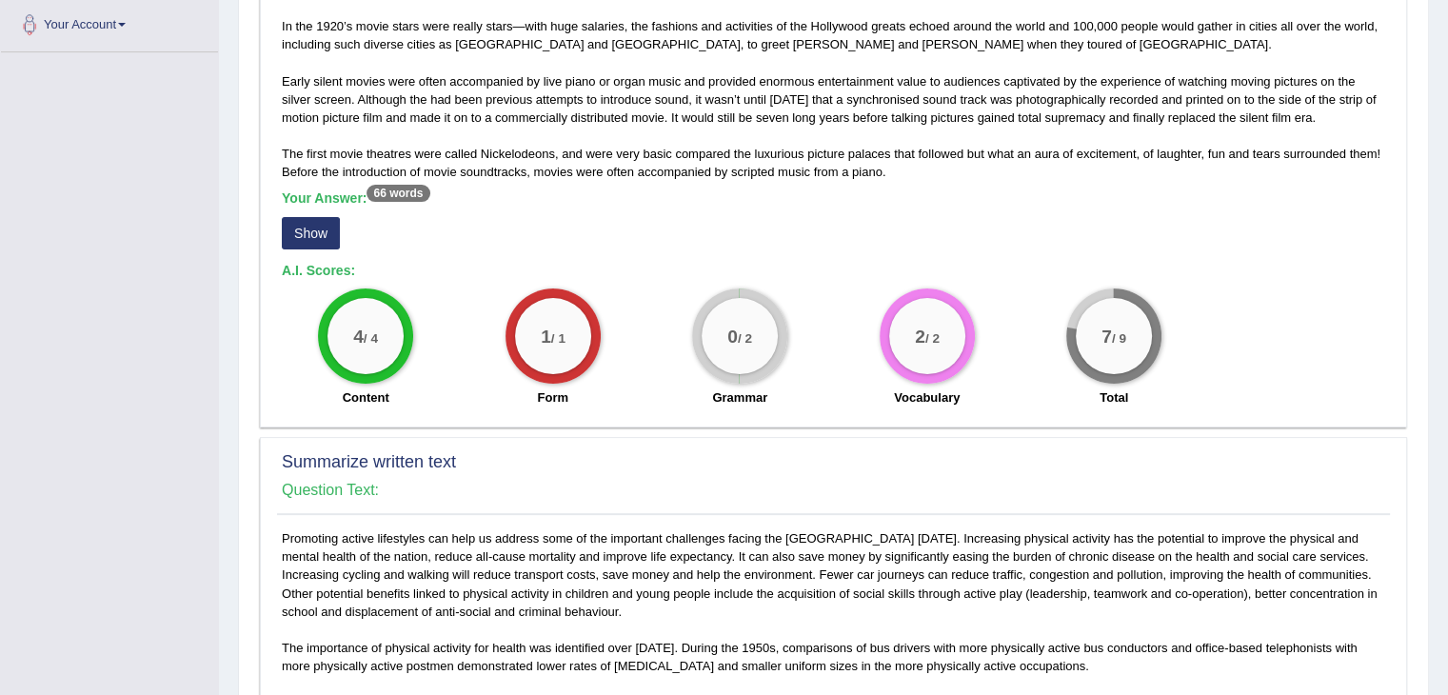
click at [321, 221] on button "Show" at bounding box center [311, 233] width 58 height 32
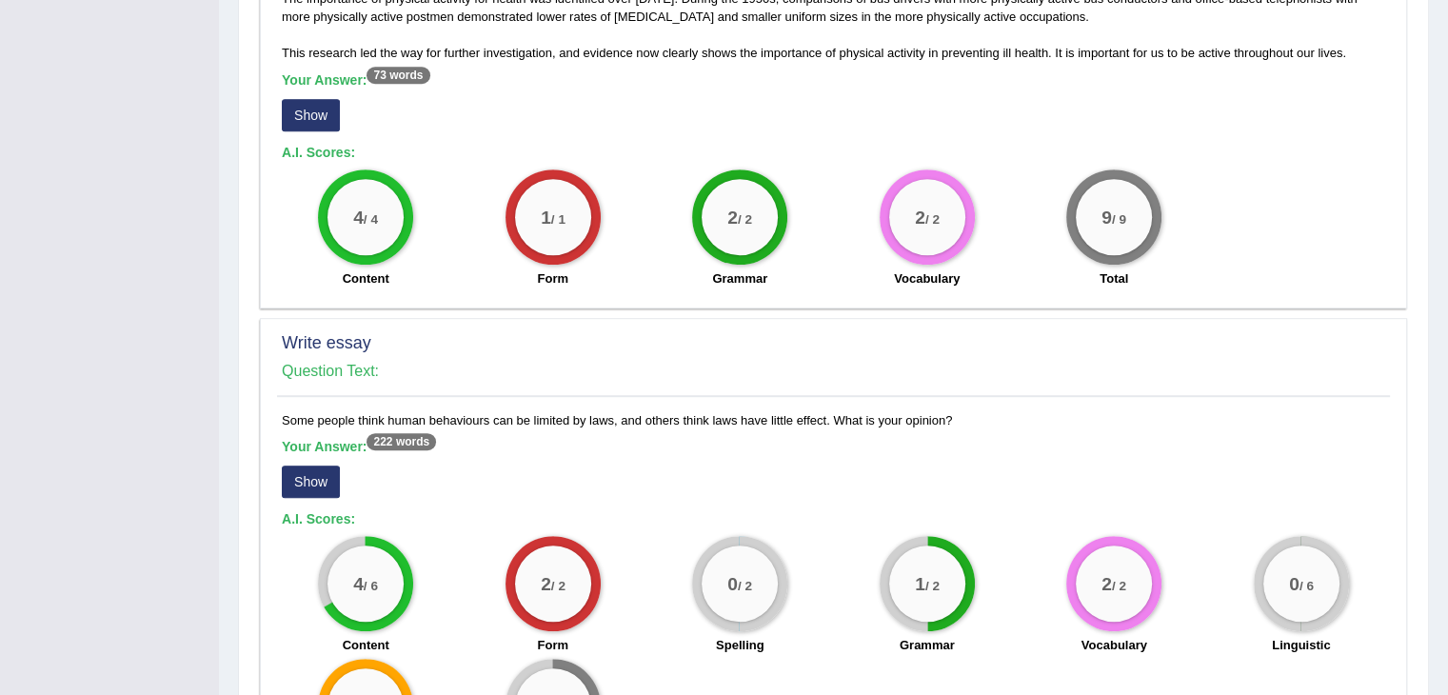
scroll to position [1331, 0]
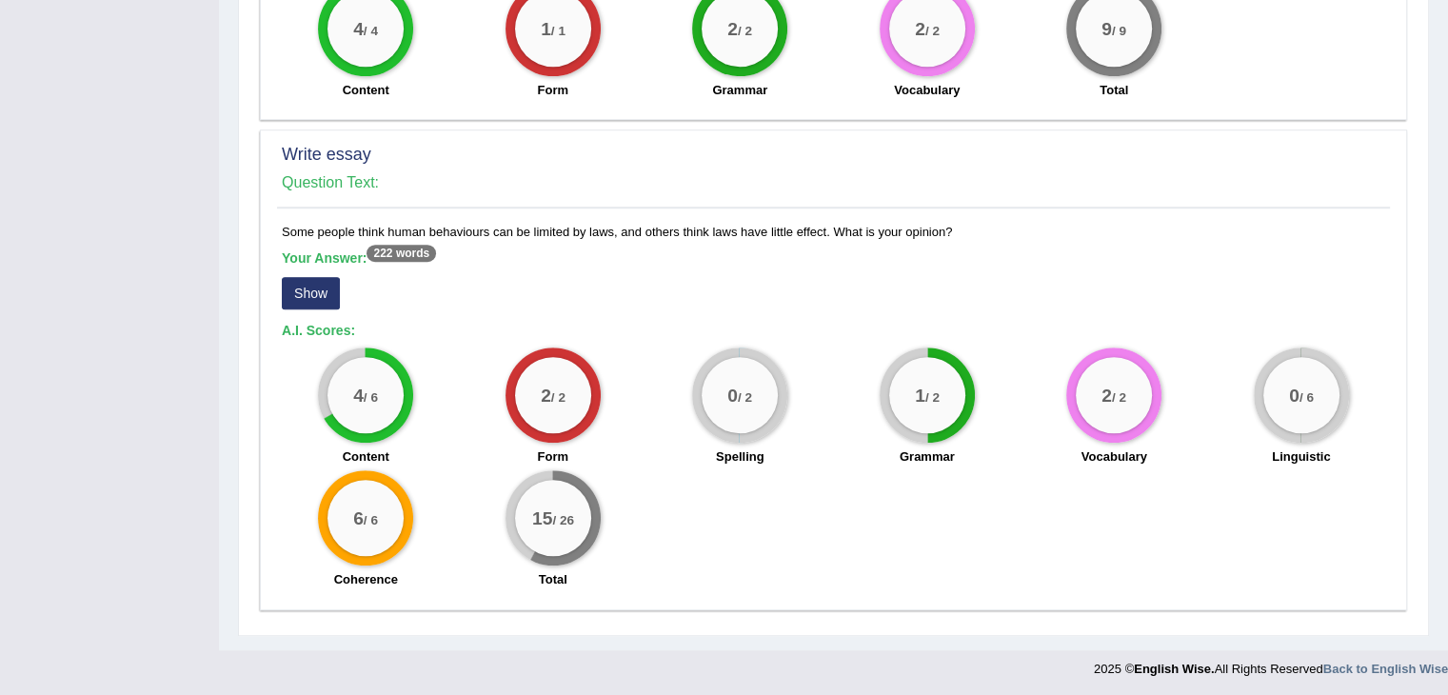
click at [314, 285] on button "Show" at bounding box center [311, 293] width 58 height 32
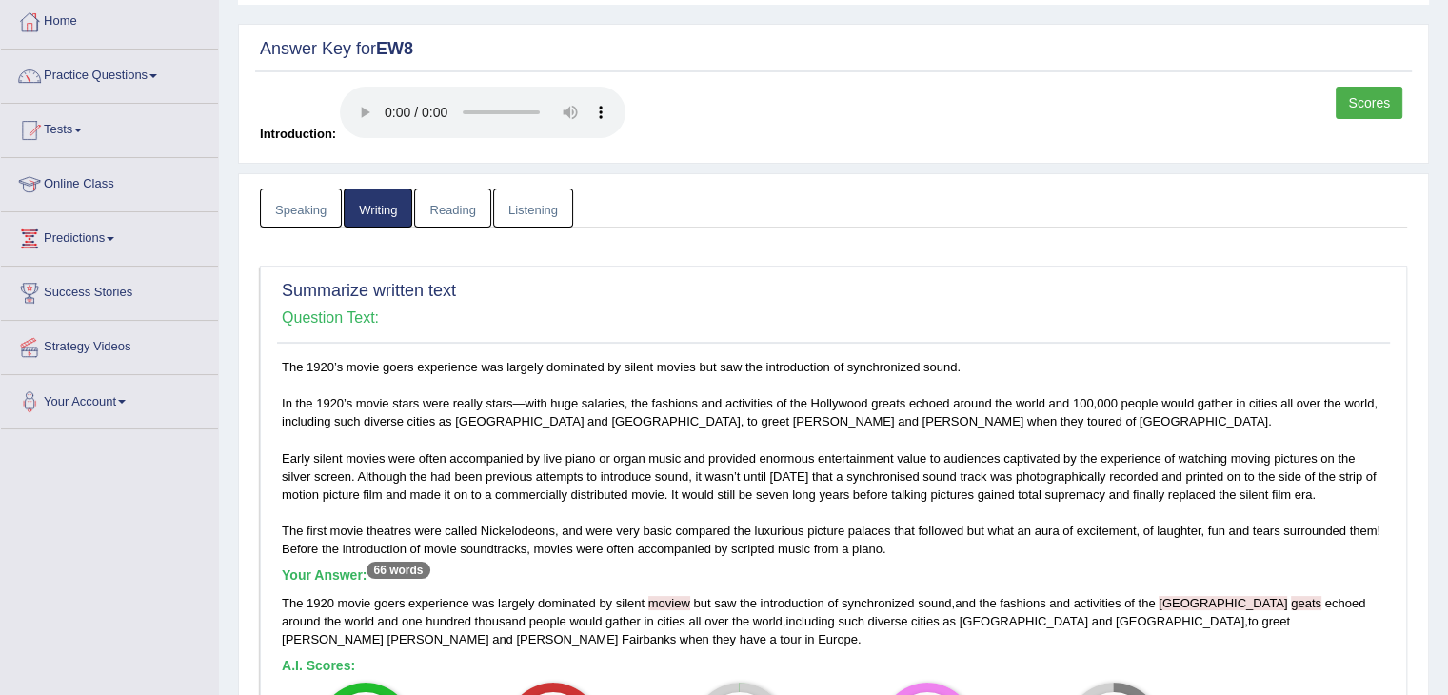
scroll to position [0, 0]
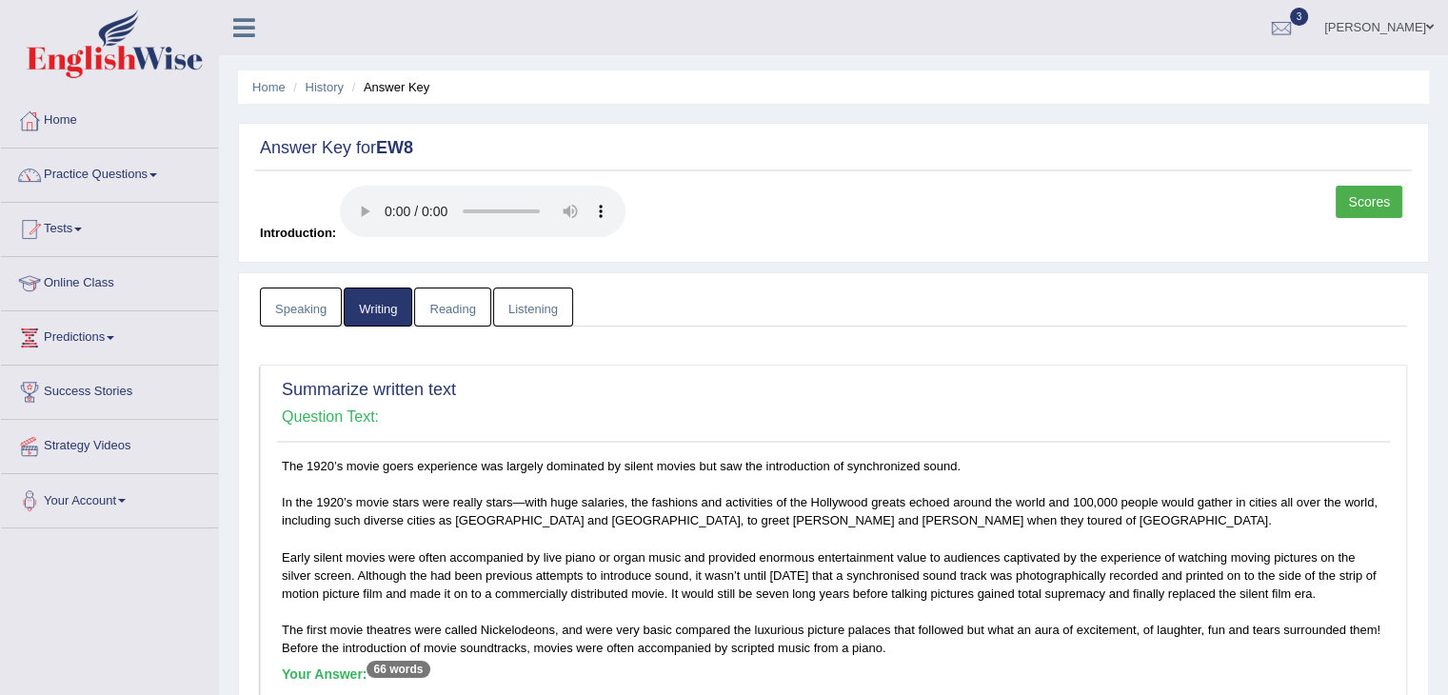
click at [461, 298] on link "Reading" at bounding box center [452, 307] width 76 height 39
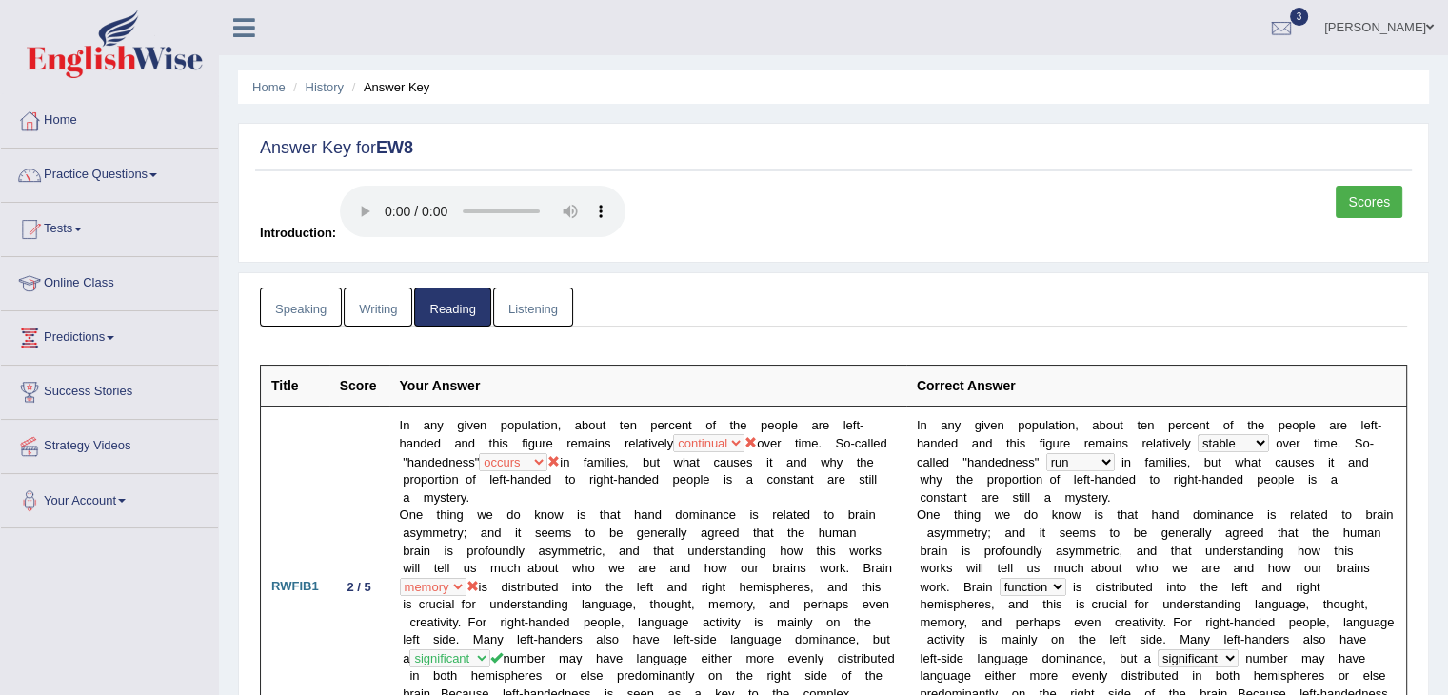
click at [534, 314] on link "Listening" at bounding box center [533, 307] width 80 height 39
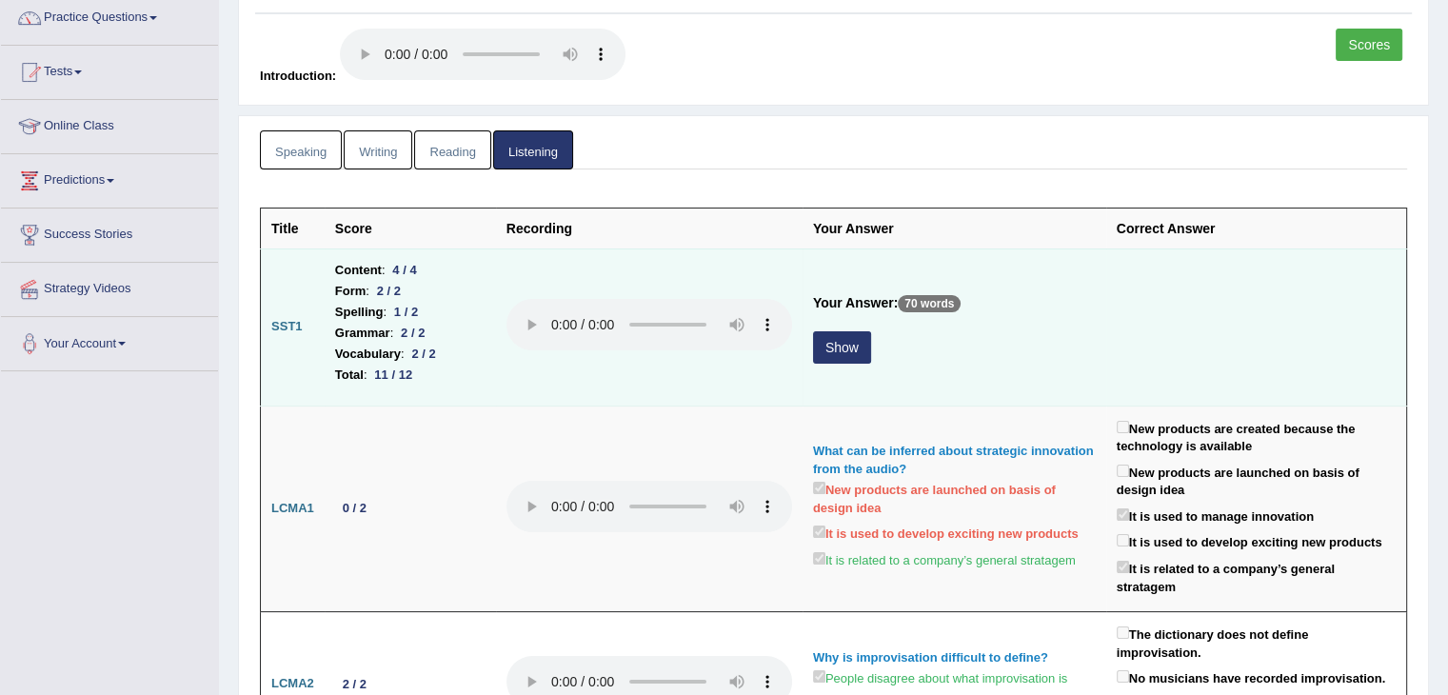
scroll to position [190, 0]
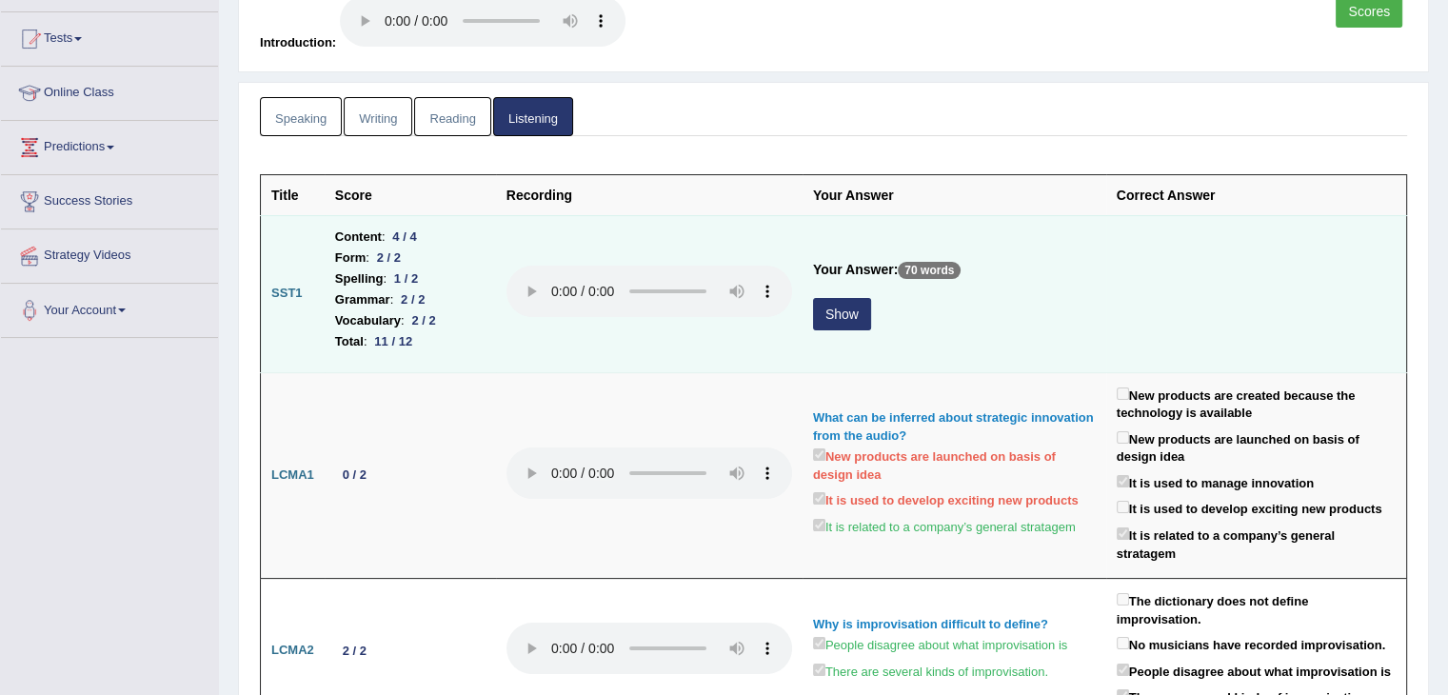
click at [849, 322] on button "Show" at bounding box center [842, 314] width 58 height 32
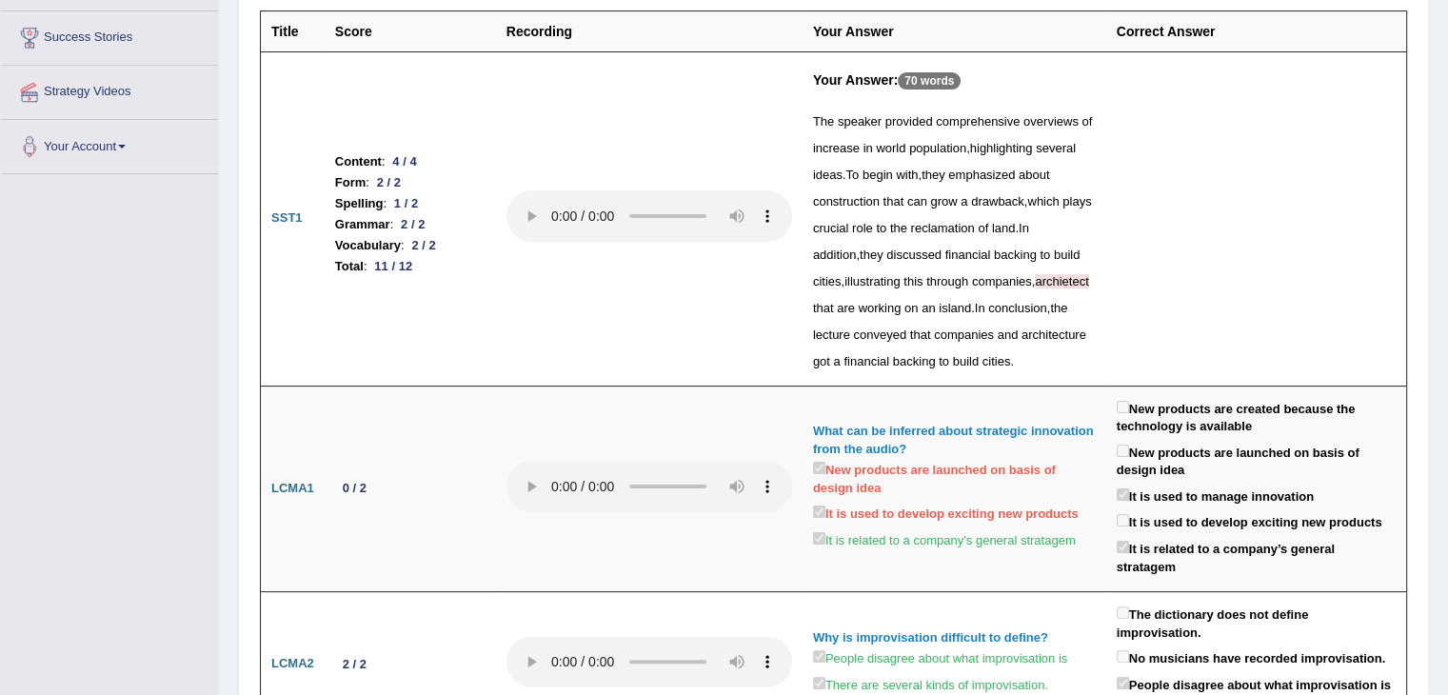
scroll to position [0, 0]
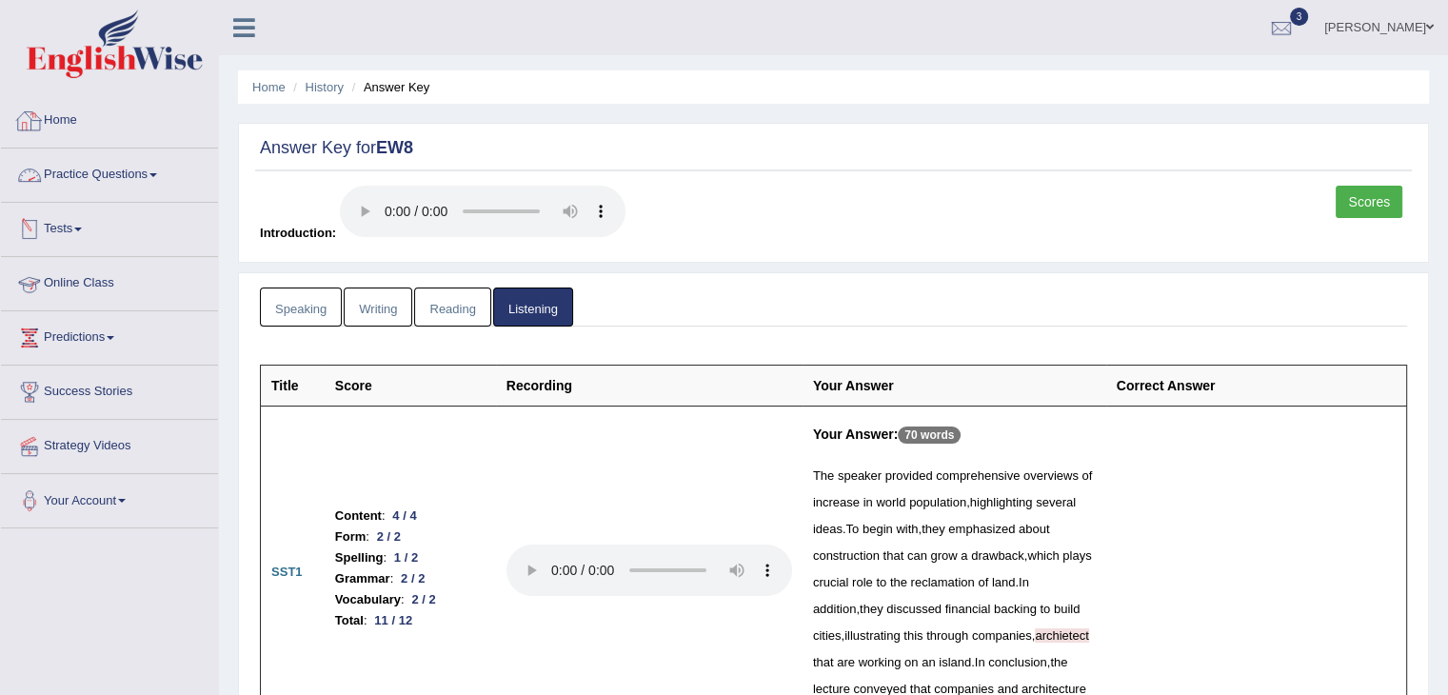
click at [70, 122] on link "Home" at bounding box center [109, 118] width 217 height 48
